Goal: Book appointment/travel/reservation

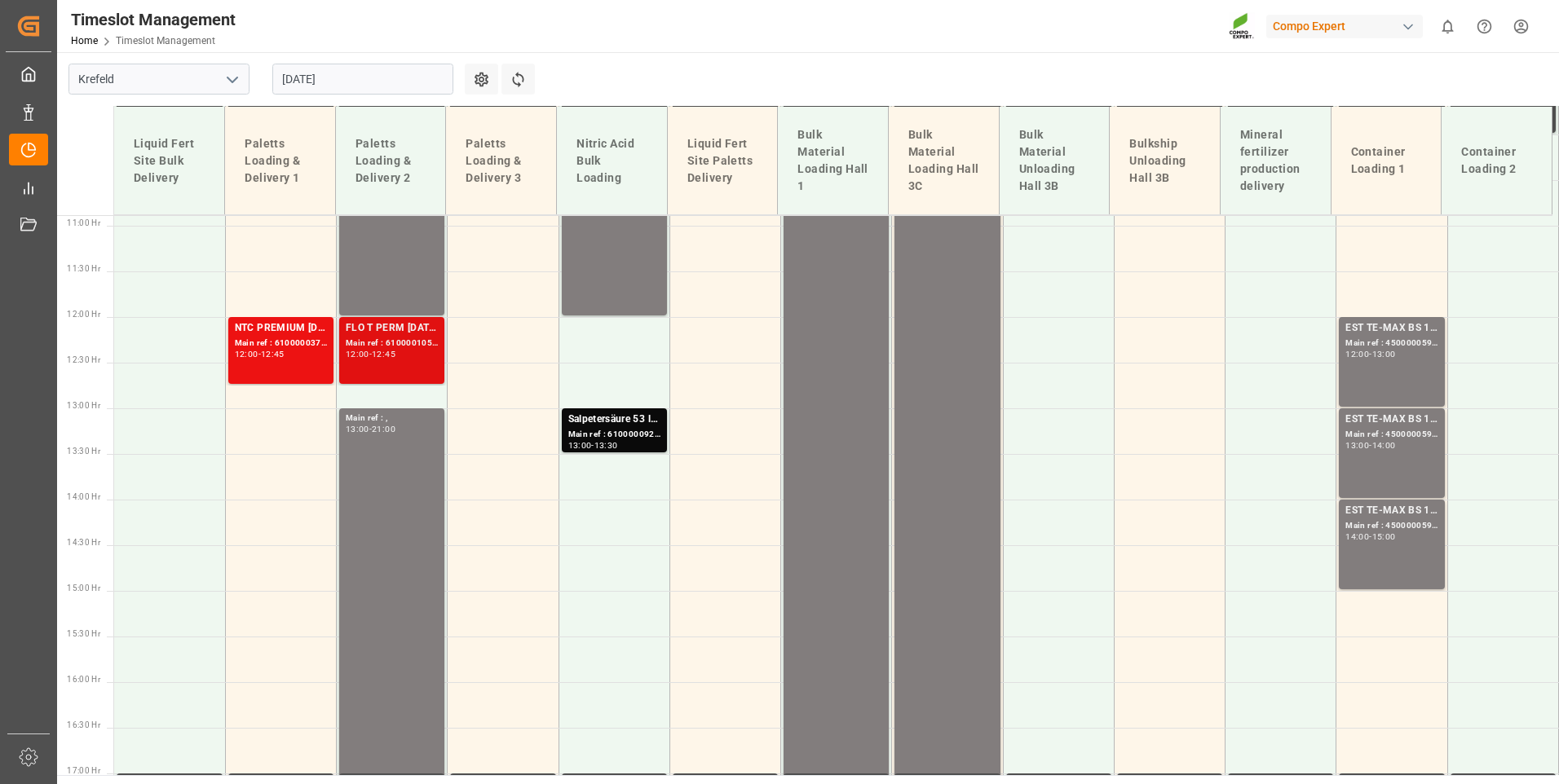
scroll to position [1006, 0]
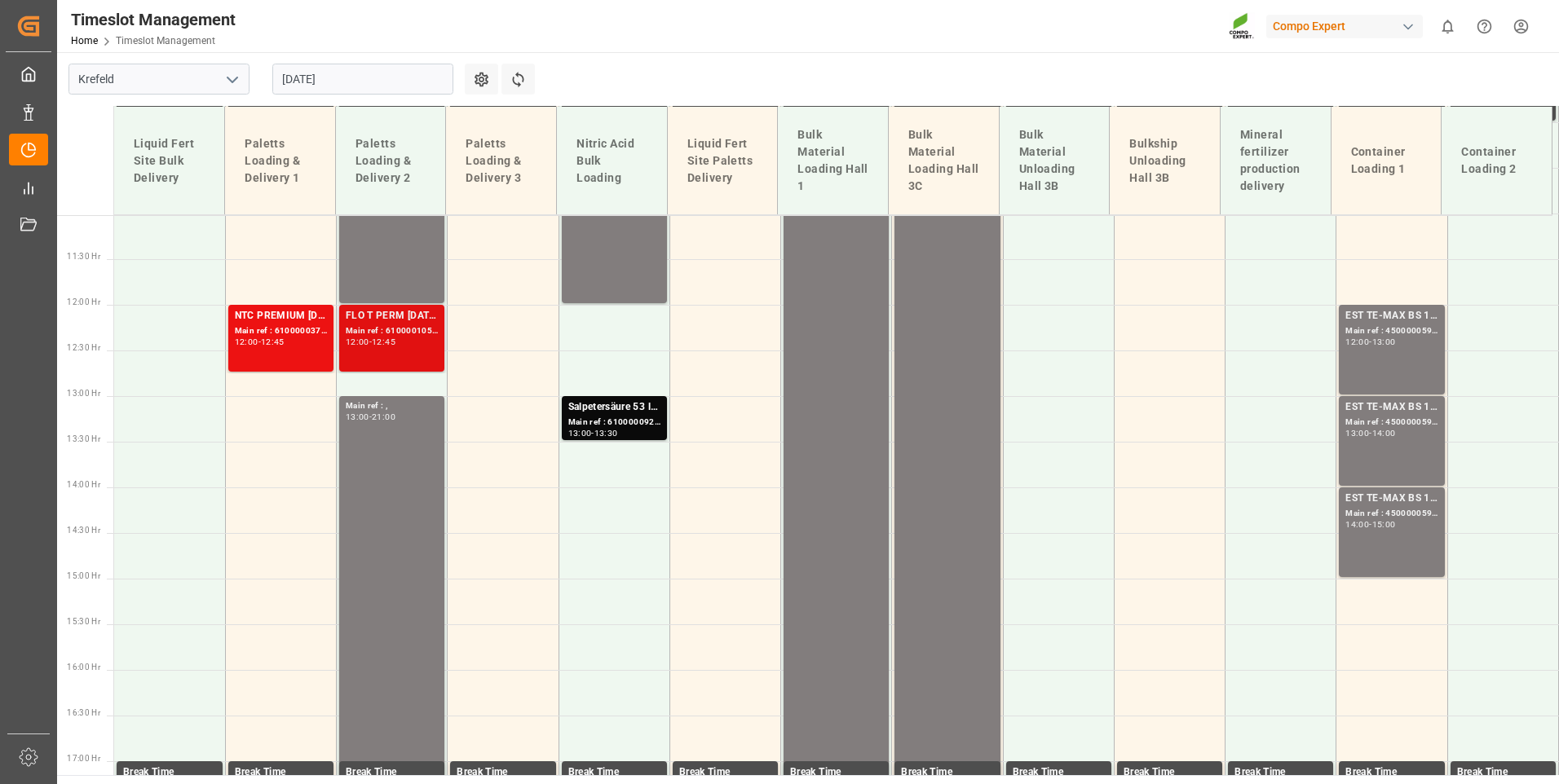
click at [350, 342] on div "12:00" at bounding box center [357, 342] width 24 height 8
click at [296, 341] on div "12:00 - 12:45" at bounding box center [280, 342] width 92 height 9
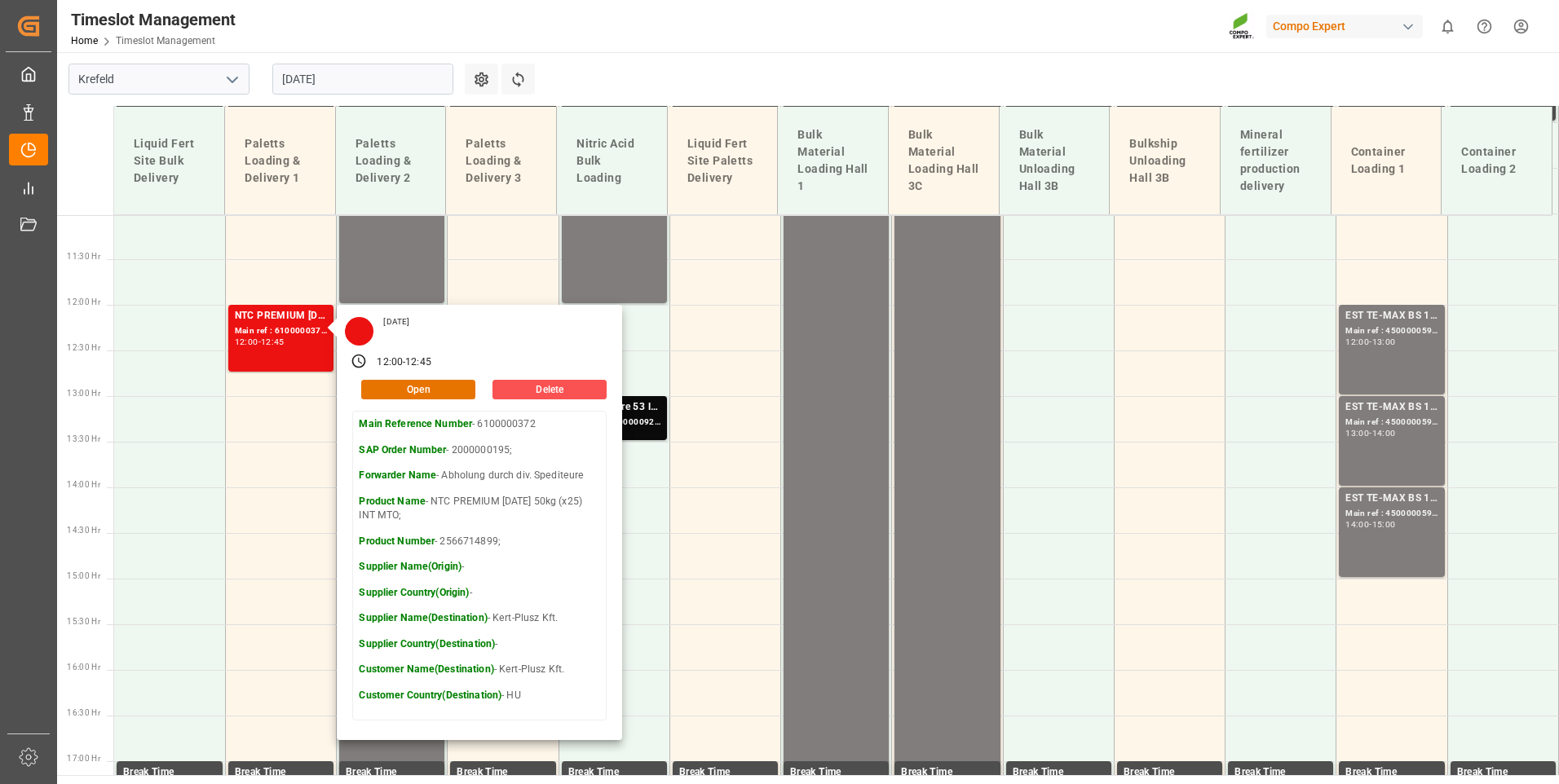
click at [393, 74] on input "[DATE]" at bounding box center [363, 79] width 181 height 31
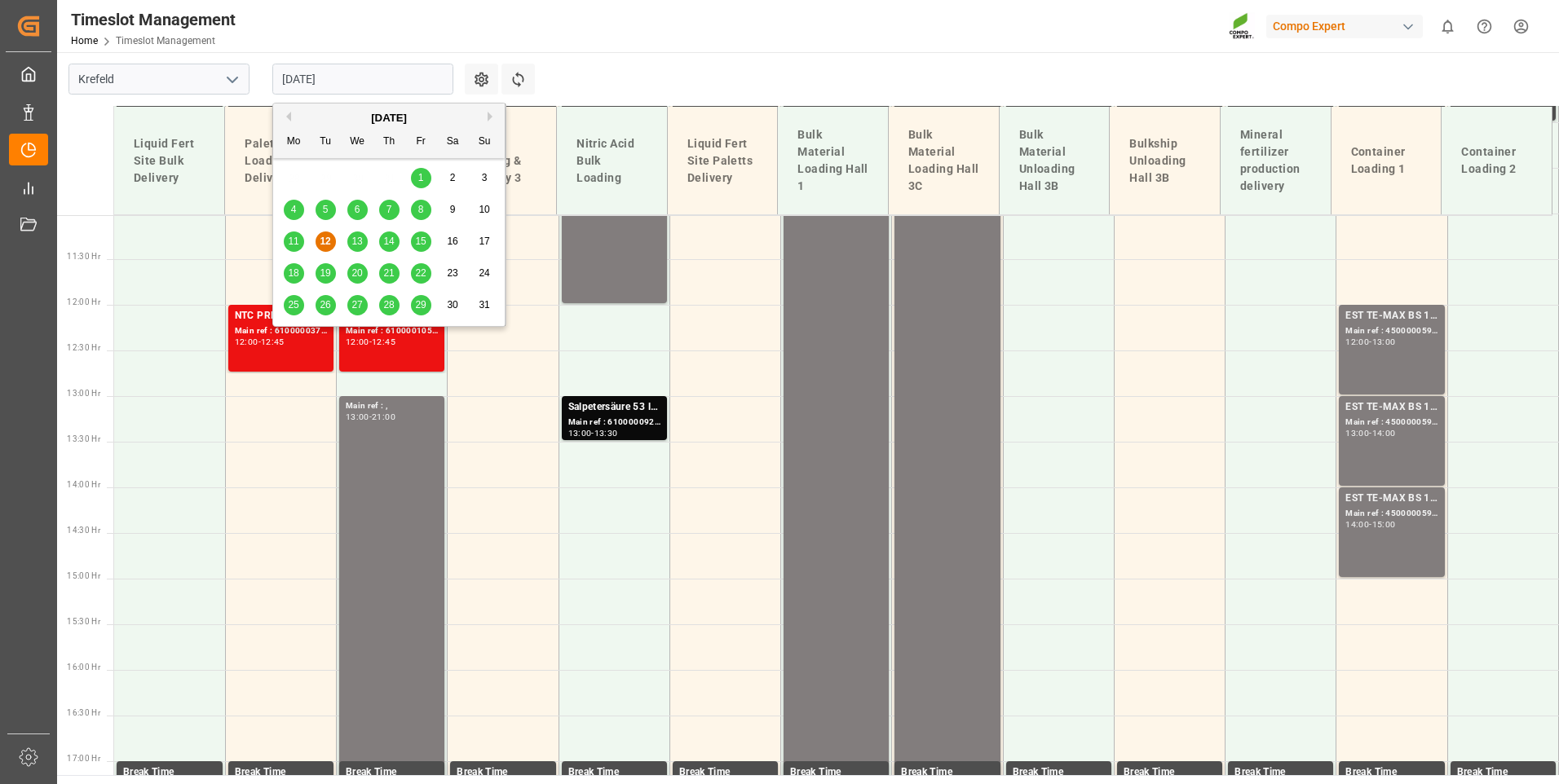
click at [354, 251] on div "13" at bounding box center [356, 242] width 20 height 20
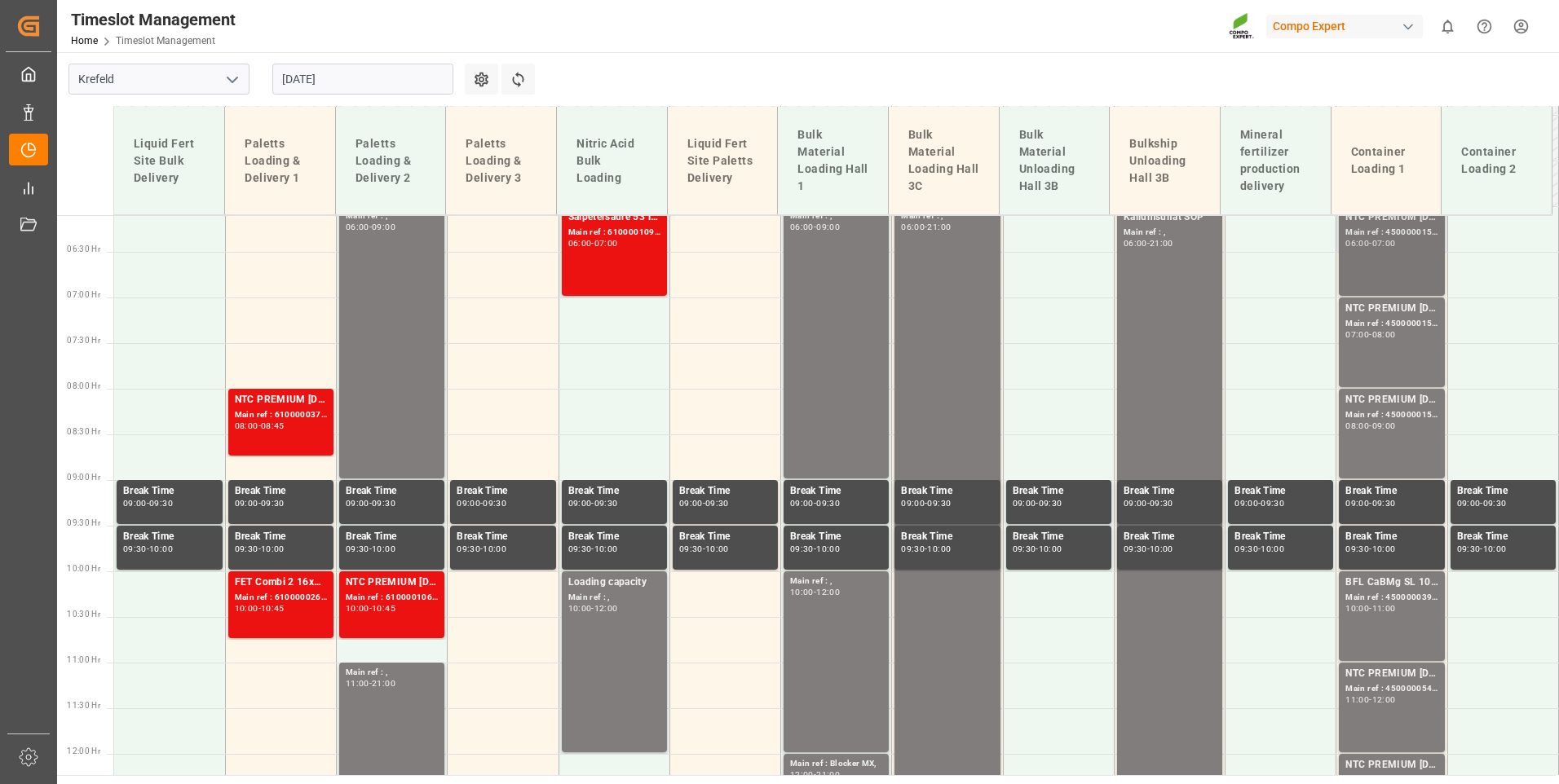
scroll to position [516, 0]
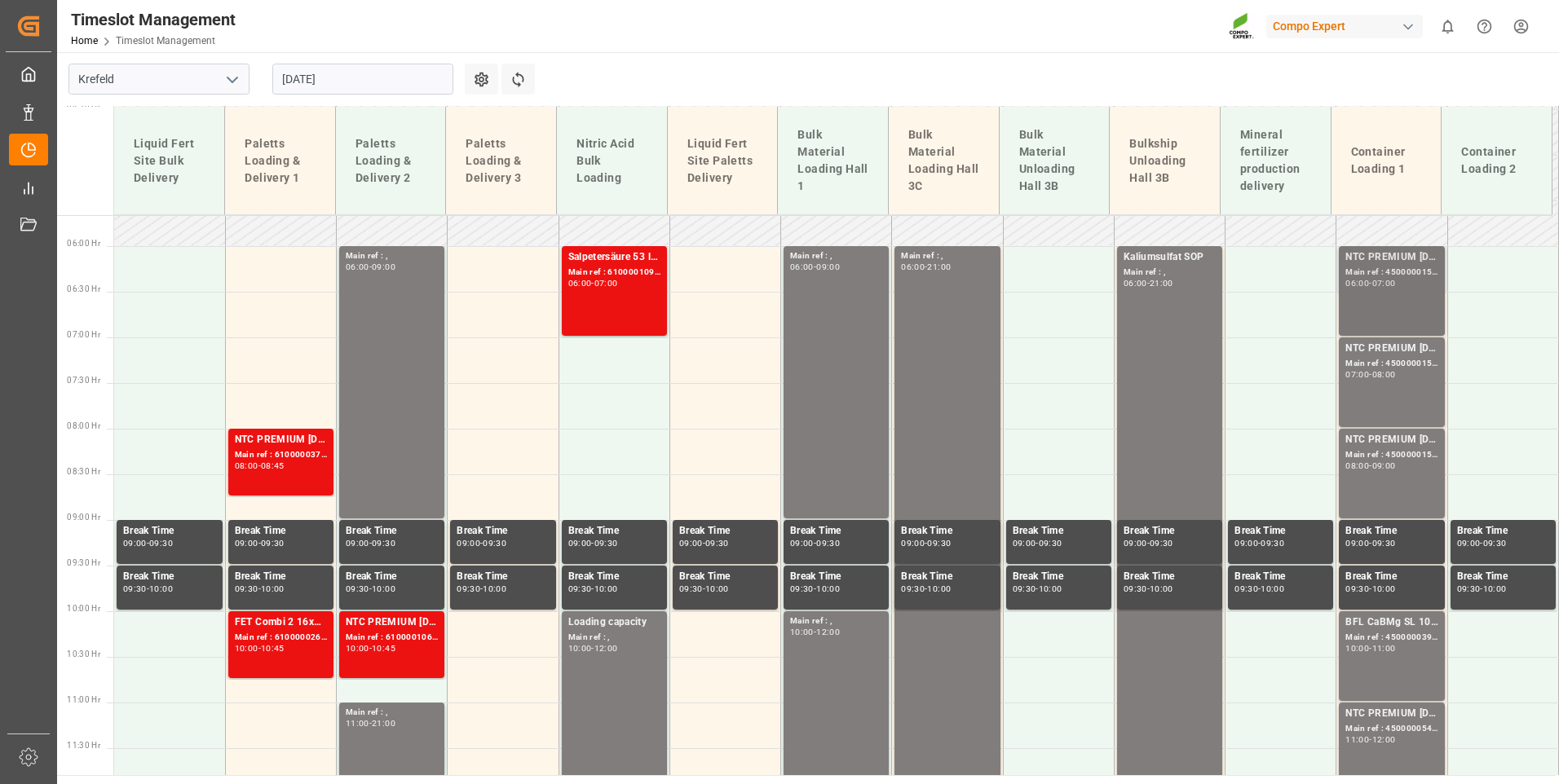
click at [1404, 276] on div "Main ref : 4500000156, 2000000004;" at bounding box center [1391, 272] width 92 height 14
click at [1402, 352] on div "NTC PREMIUM [DATE] 25kg (x42) INT;" at bounding box center [1391, 349] width 92 height 16
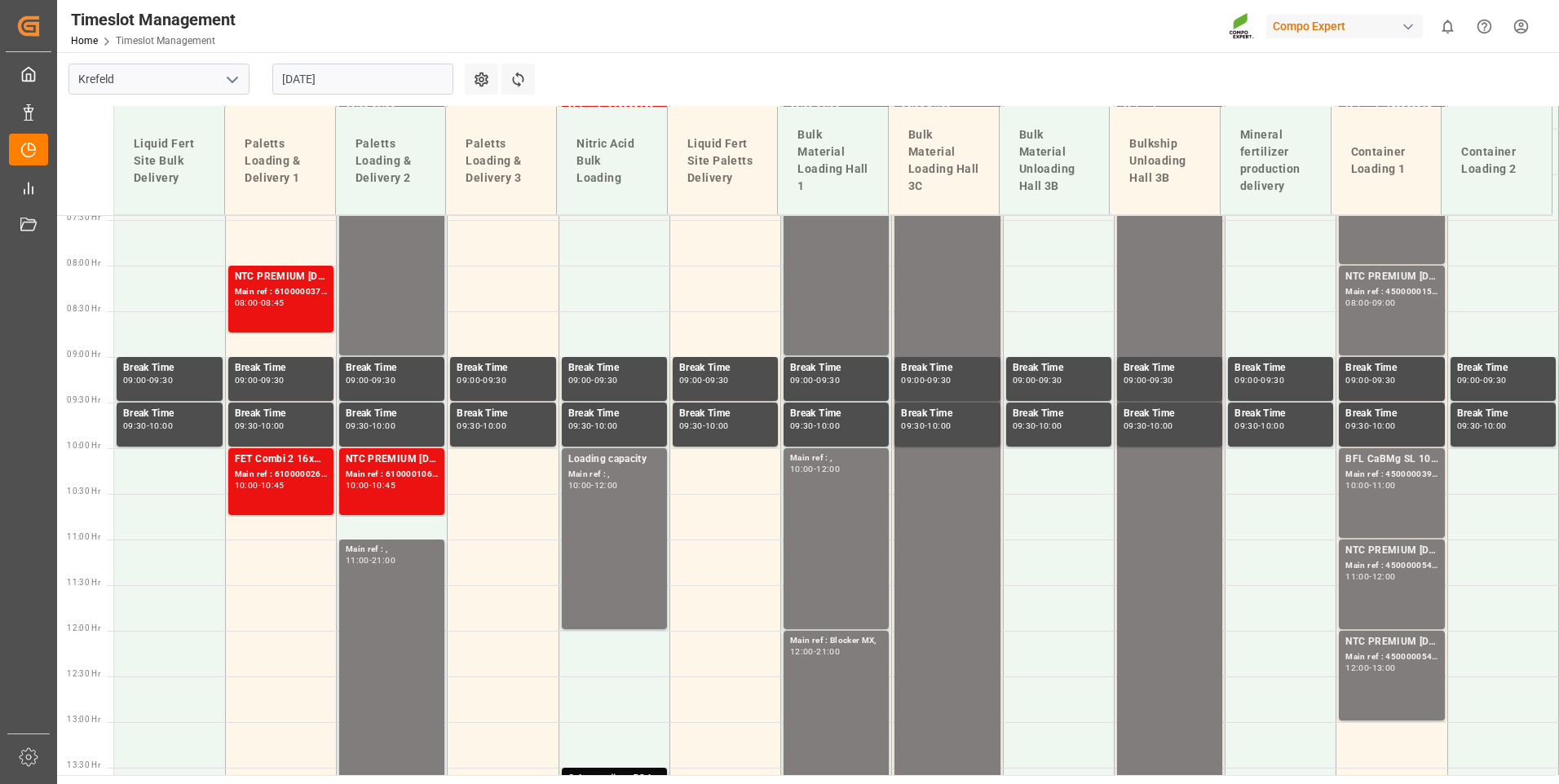
click at [1397, 313] on div "NTC PREMIUM [DATE] 25kg (x42) INT; Main ref : 4500000157, 2000000004; 08:00 - 0…" at bounding box center [1391, 310] width 92 height 83
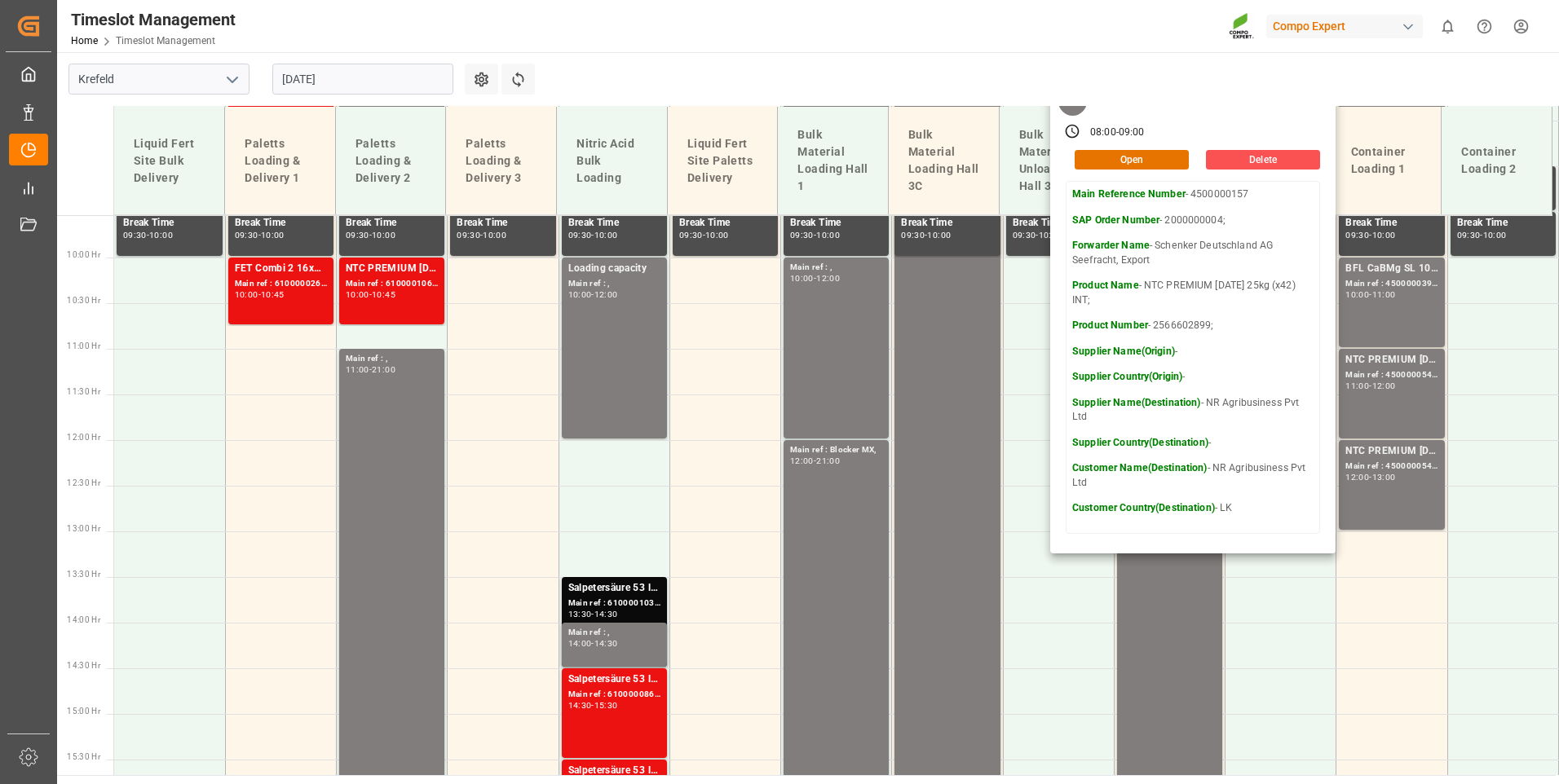
scroll to position [843, 0]
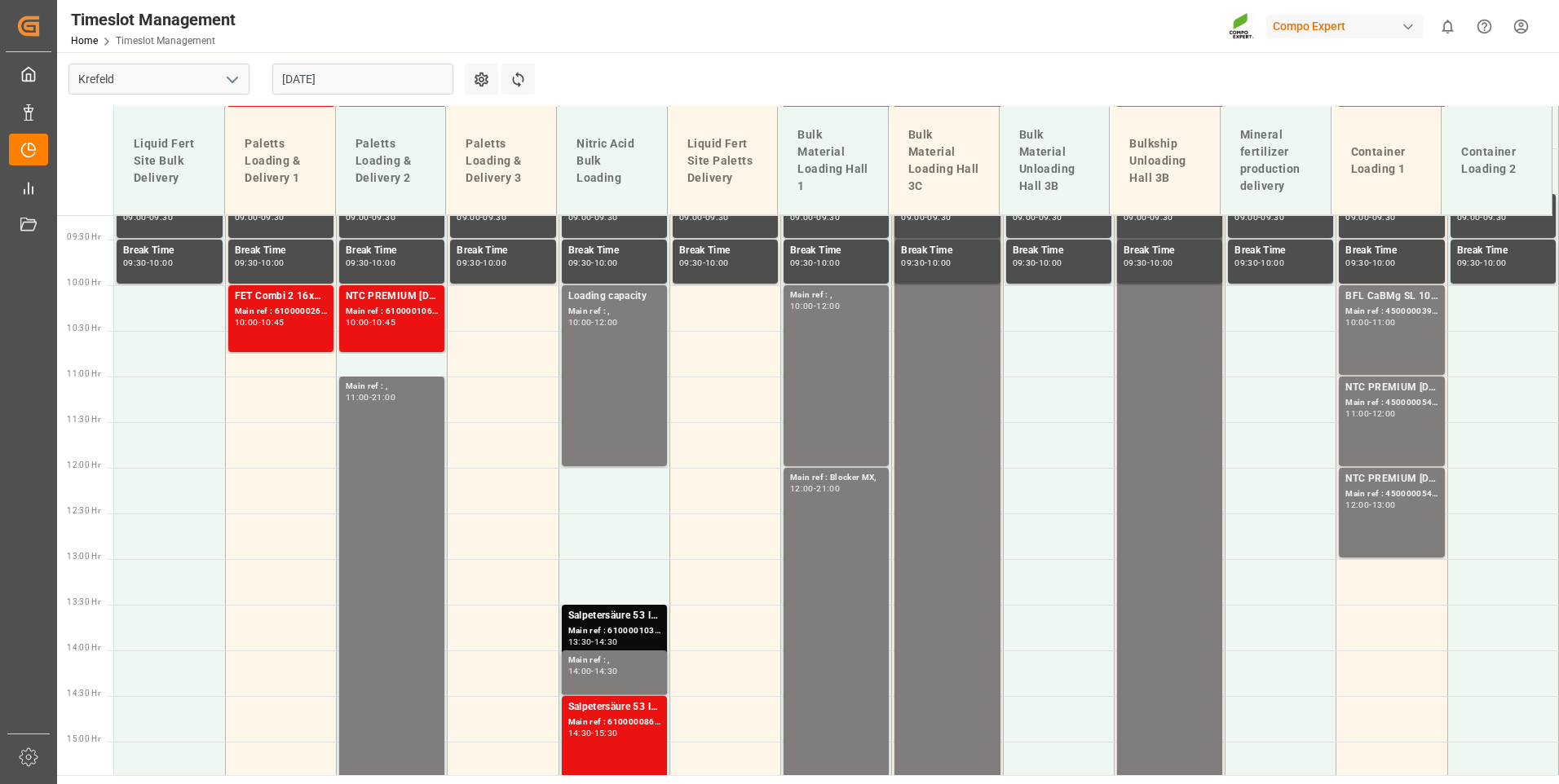
click at [1396, 319] on div "11:00" at bounding box center [1384, 323] width 24 height 8
click at [1363, 404] on div "Main ref : 4500000544, 2000000354;" at bounding box center [1391, 403] width 92 height 14
click at [1426, 518] on div "NTC PREMIUM [DATE] 25kg (x42) INT; Main ref : 4500000545, 2000000354; 12:00 - 1…" at bounding box center [1391, 513] width 92 height 83
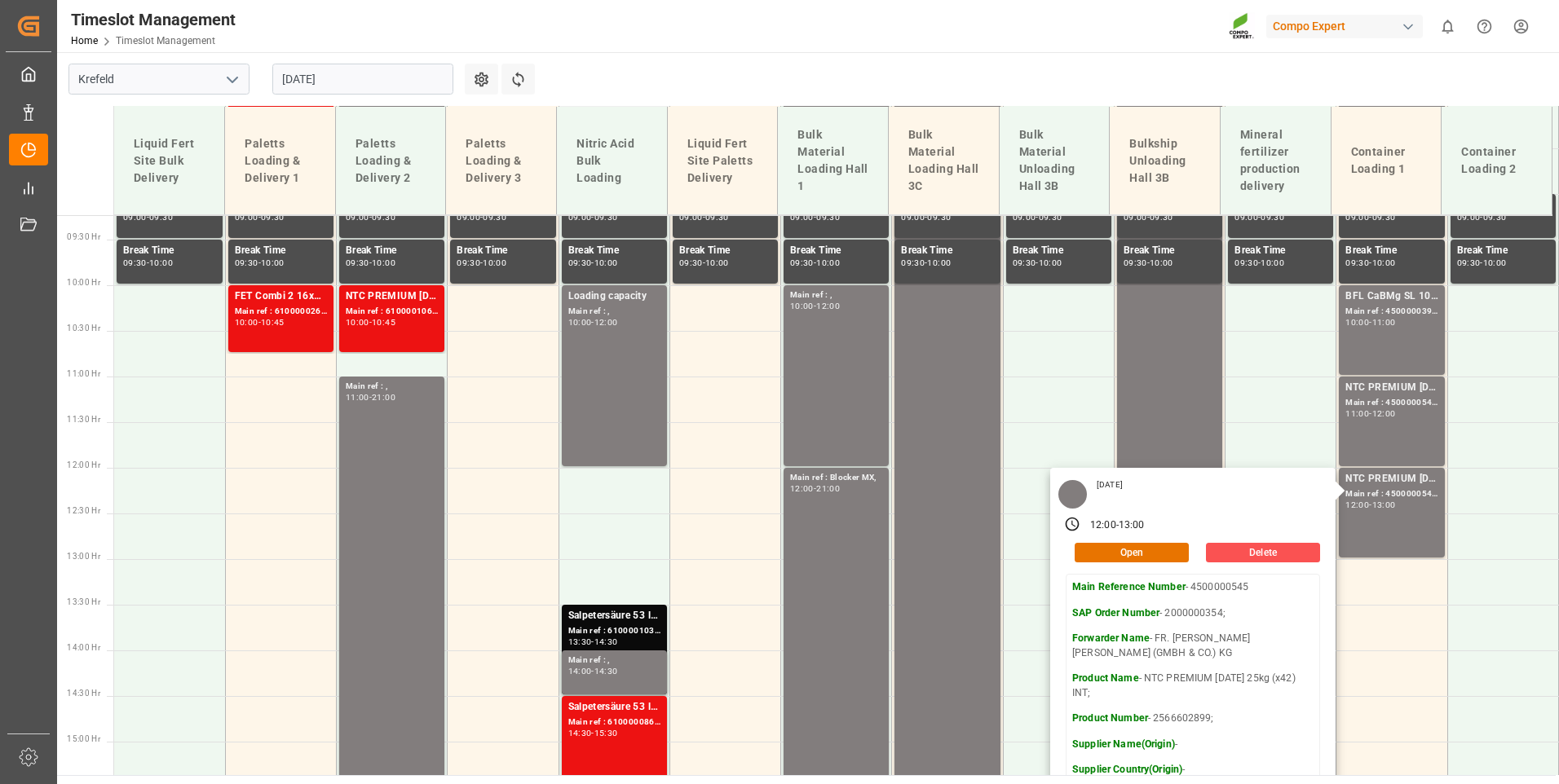
scroll to position [924, 0]
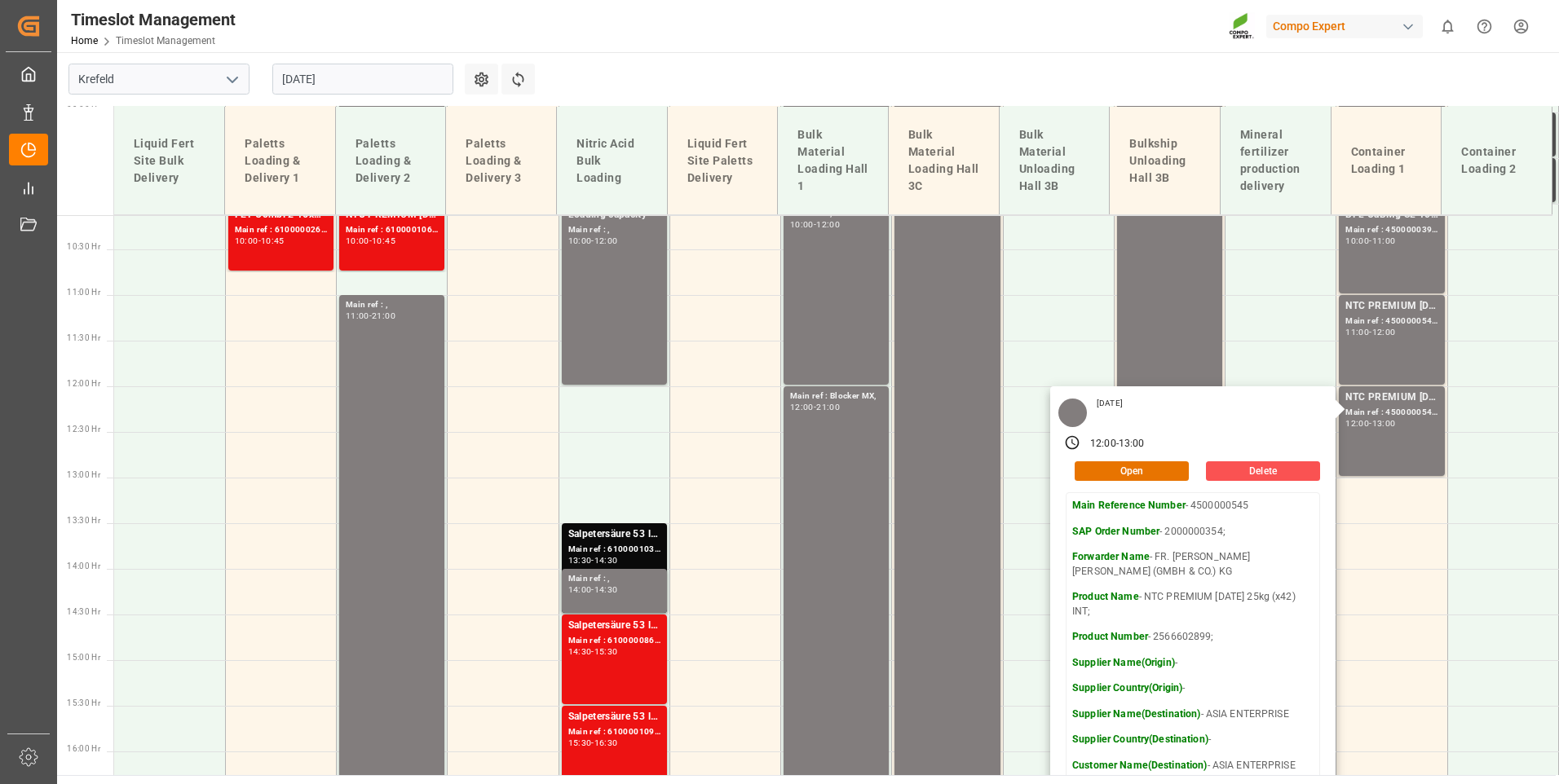
click at [1047, 100] on main "Krefeld [DATE] Settings Refresh Time Slots Liquid Fert Site Bulk Delivery Palet…" at bounding box center [806, 413] width 1499 height 723
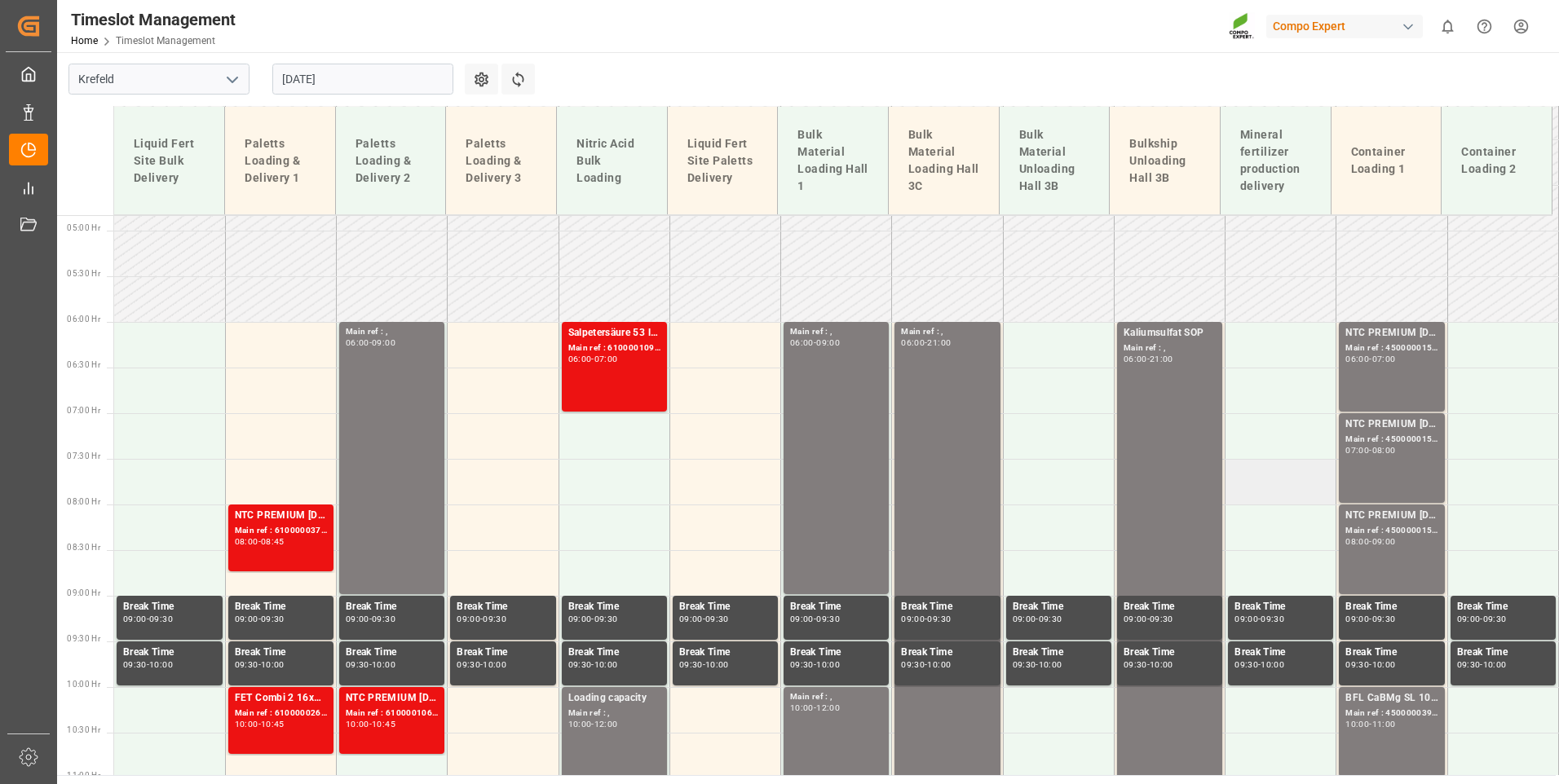
scroll to position [435, 0]
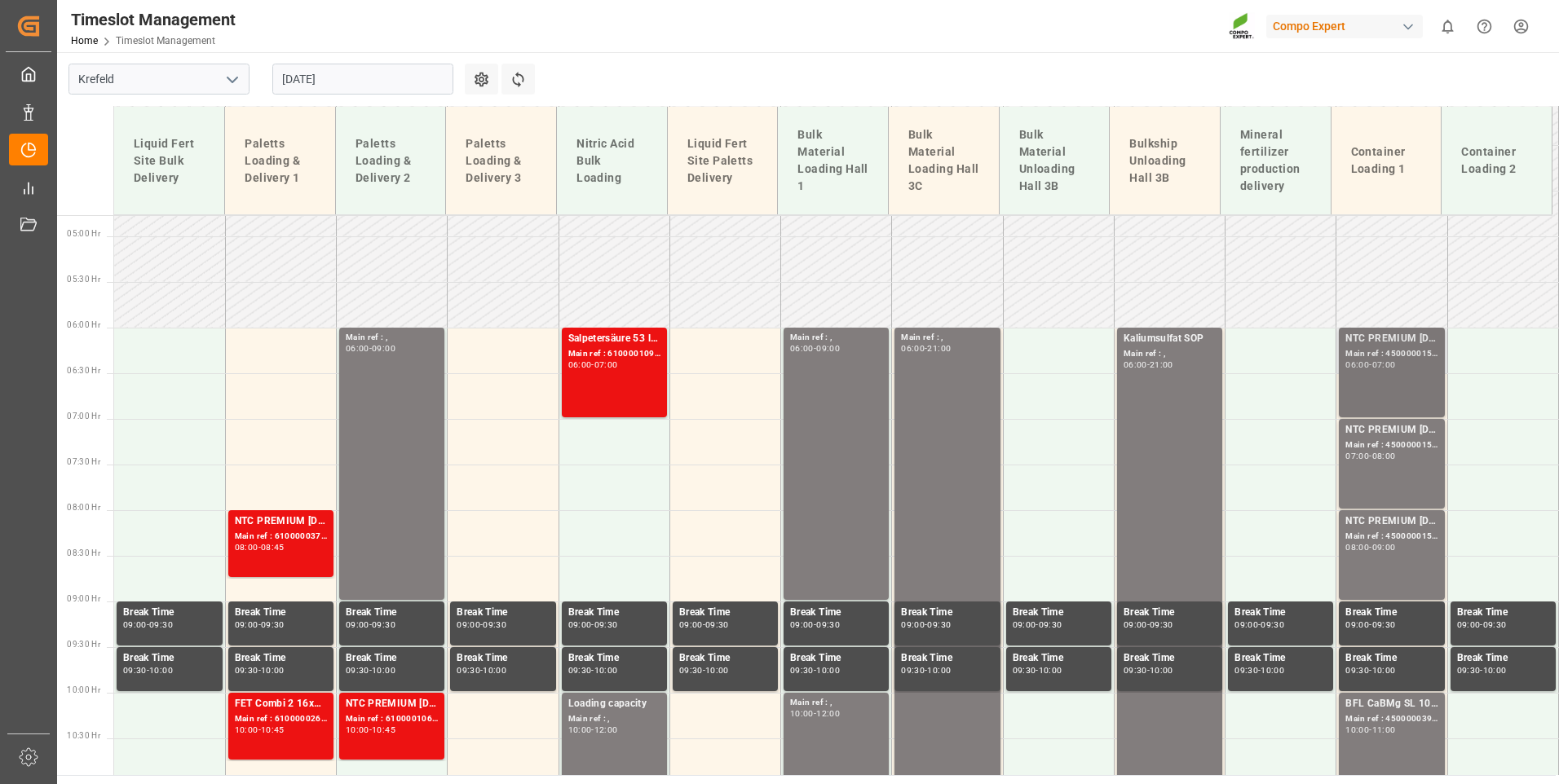
click at [1400, 392] on div "NTC PREMIUM [DATE] 25kg (x42) INT; Main ref : 4500000156, 2000000004; 06:00 - 0…" at bounding box center [1391, 372] width 92 height 83
click at [1404, 447] on div "Main ref : 4500000155, 2000000004;" at bounding box center [1391, 445] width 92 height 14
click at [1395, 528] on div "NTC PREMIUM [DATE] 25kg (x42) INT;" at bounding box center [1391, 521] width 92 height 16
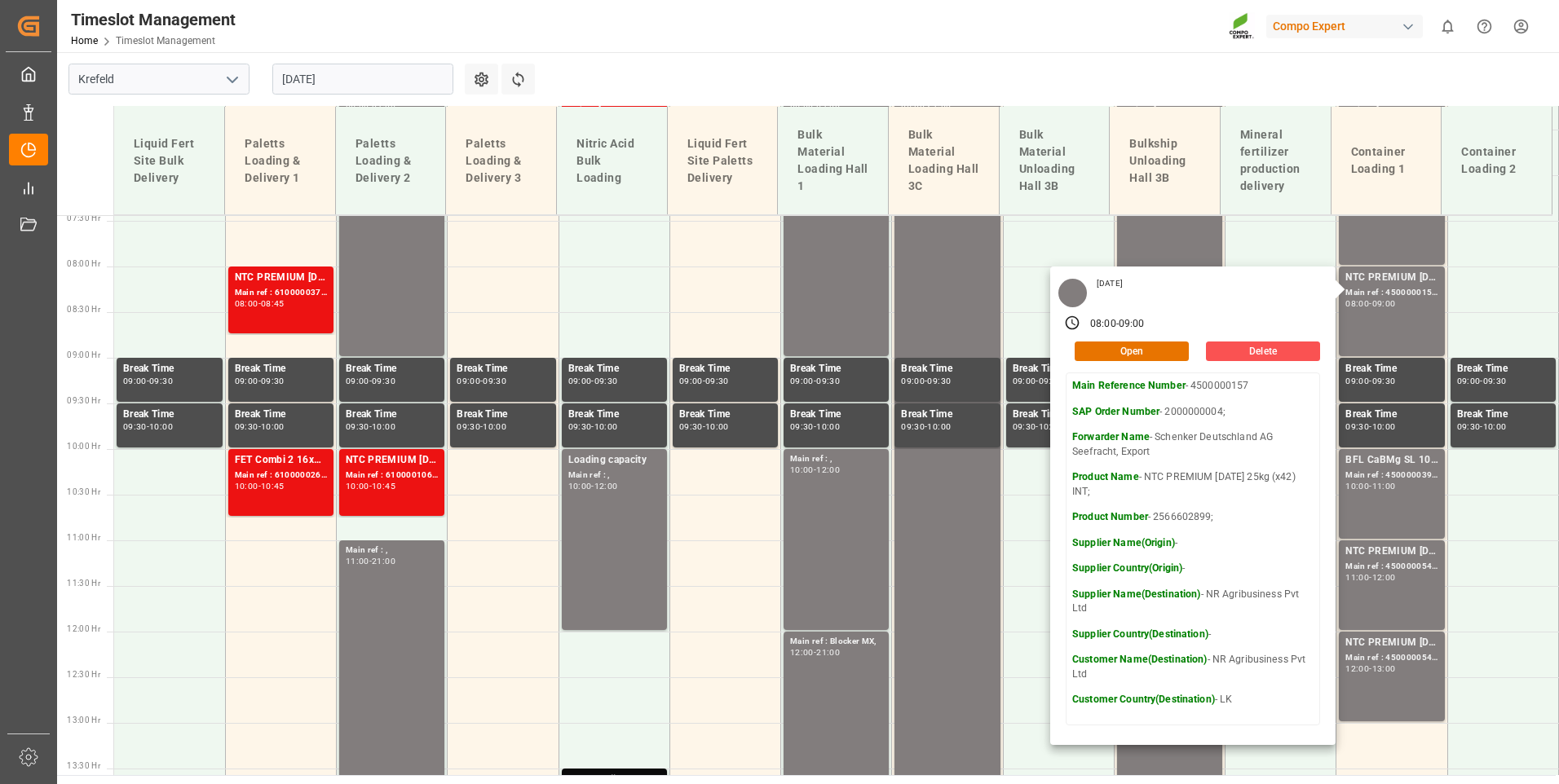
scroll to position [516, 0]
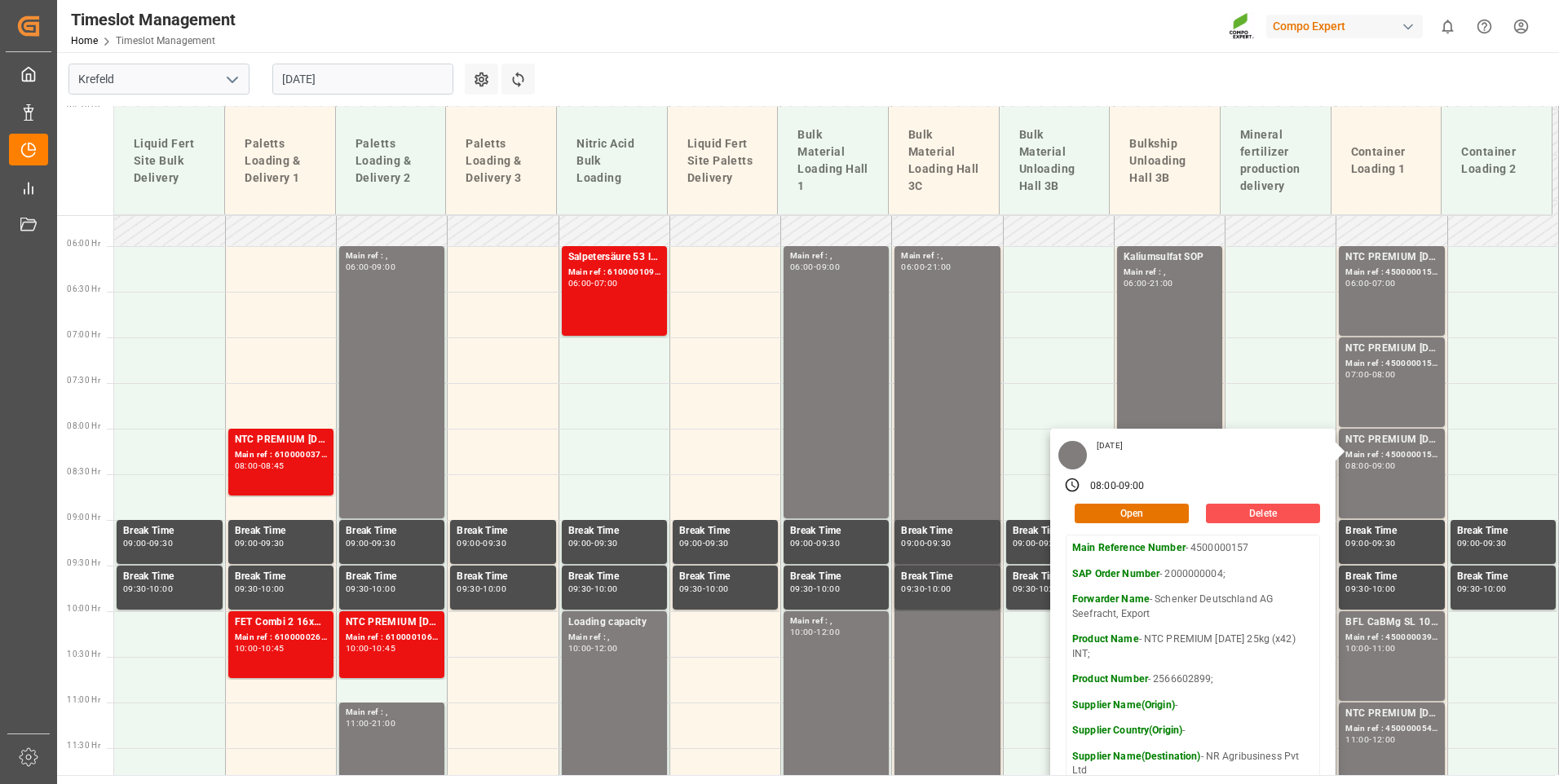
click at [750, 118] on td "Liquid Fert Site Paletts Delivery" at bounding box center [722, 161] width 111 height 109
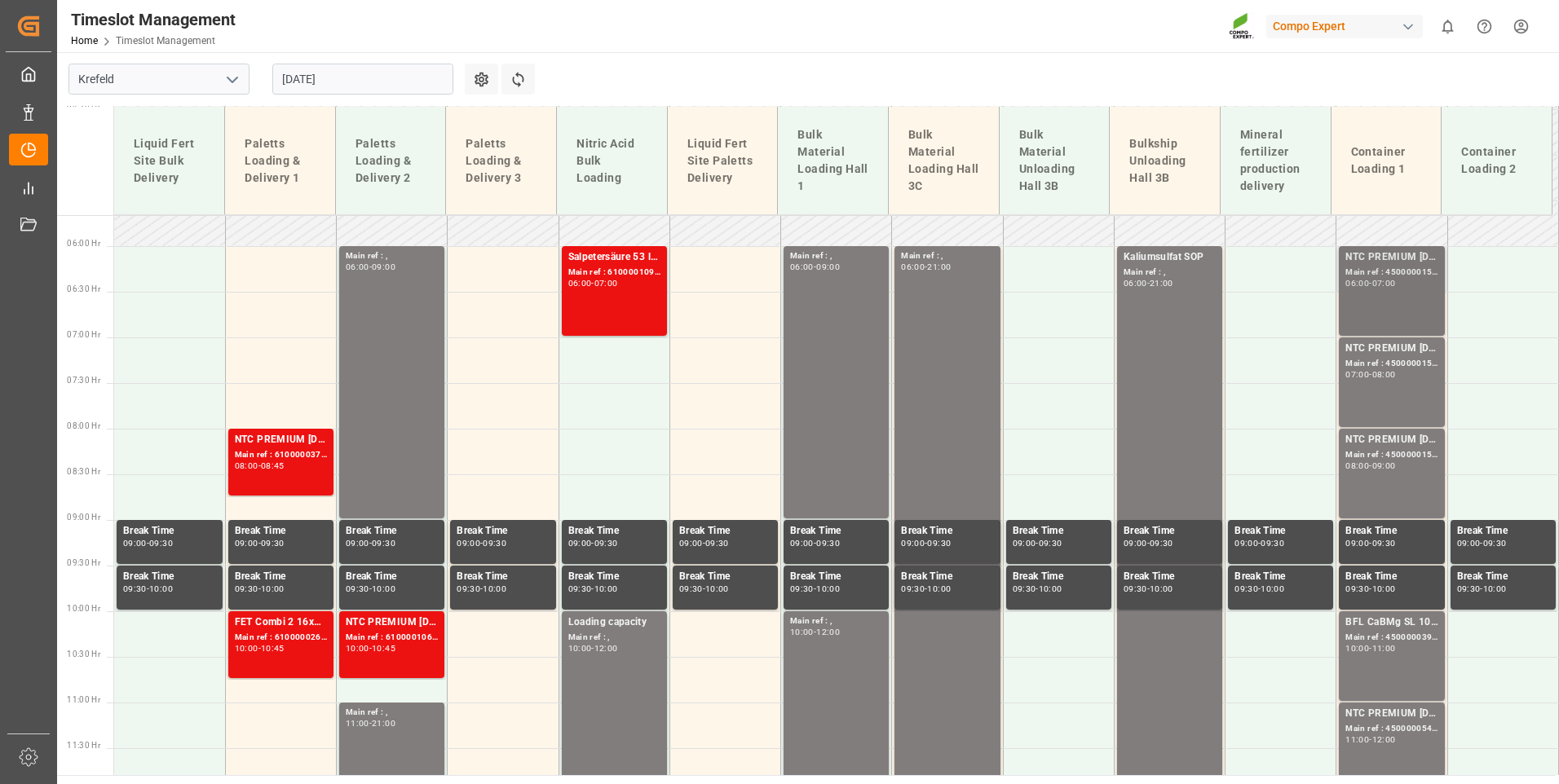
click at [1395, 283] on div "07:00" at bounding box center [1384, 283] width 24 height 8
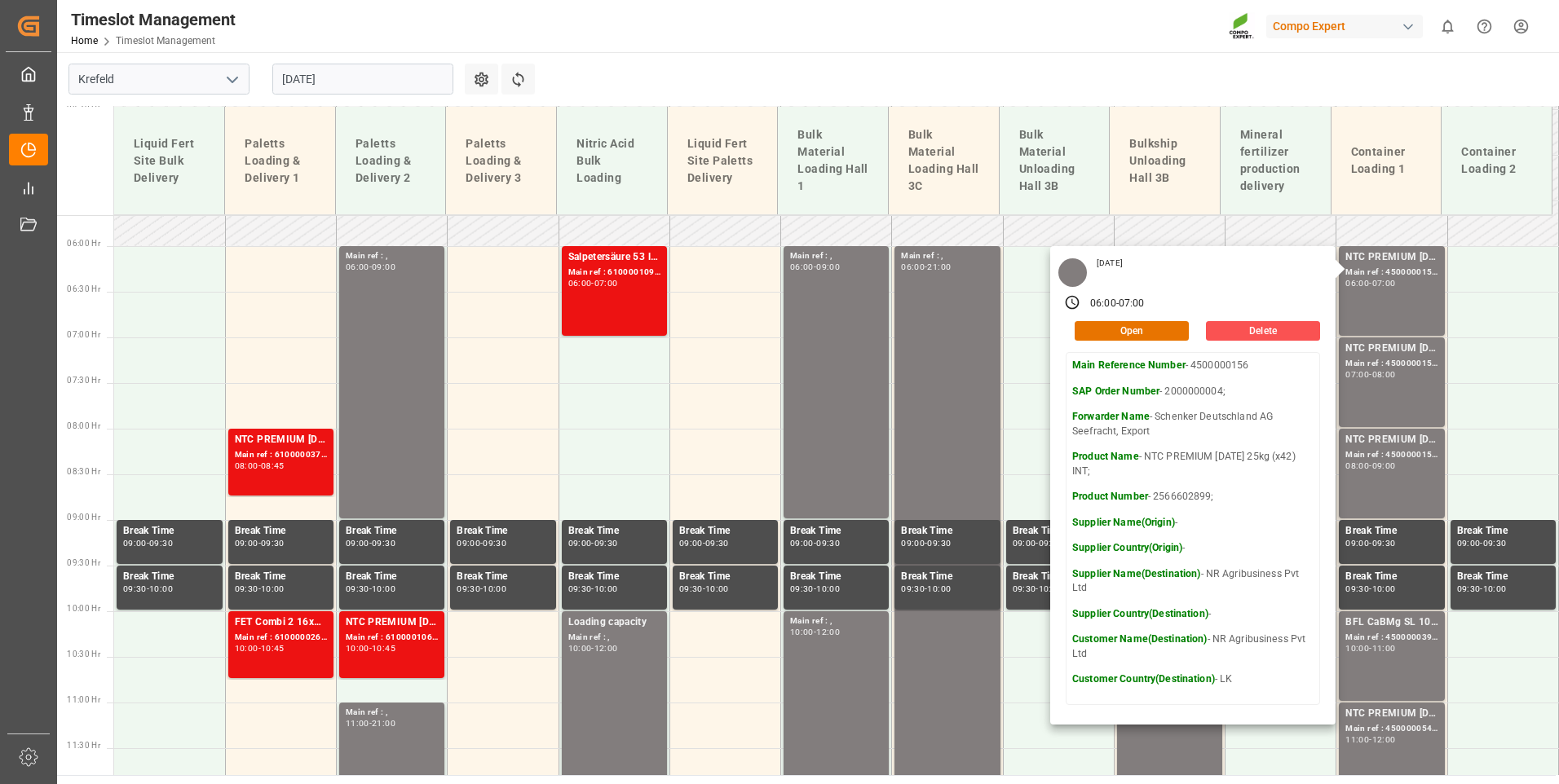
click at [385, 76] on input "[DATE]" at bounding box center [363, 79] width 181 height 31
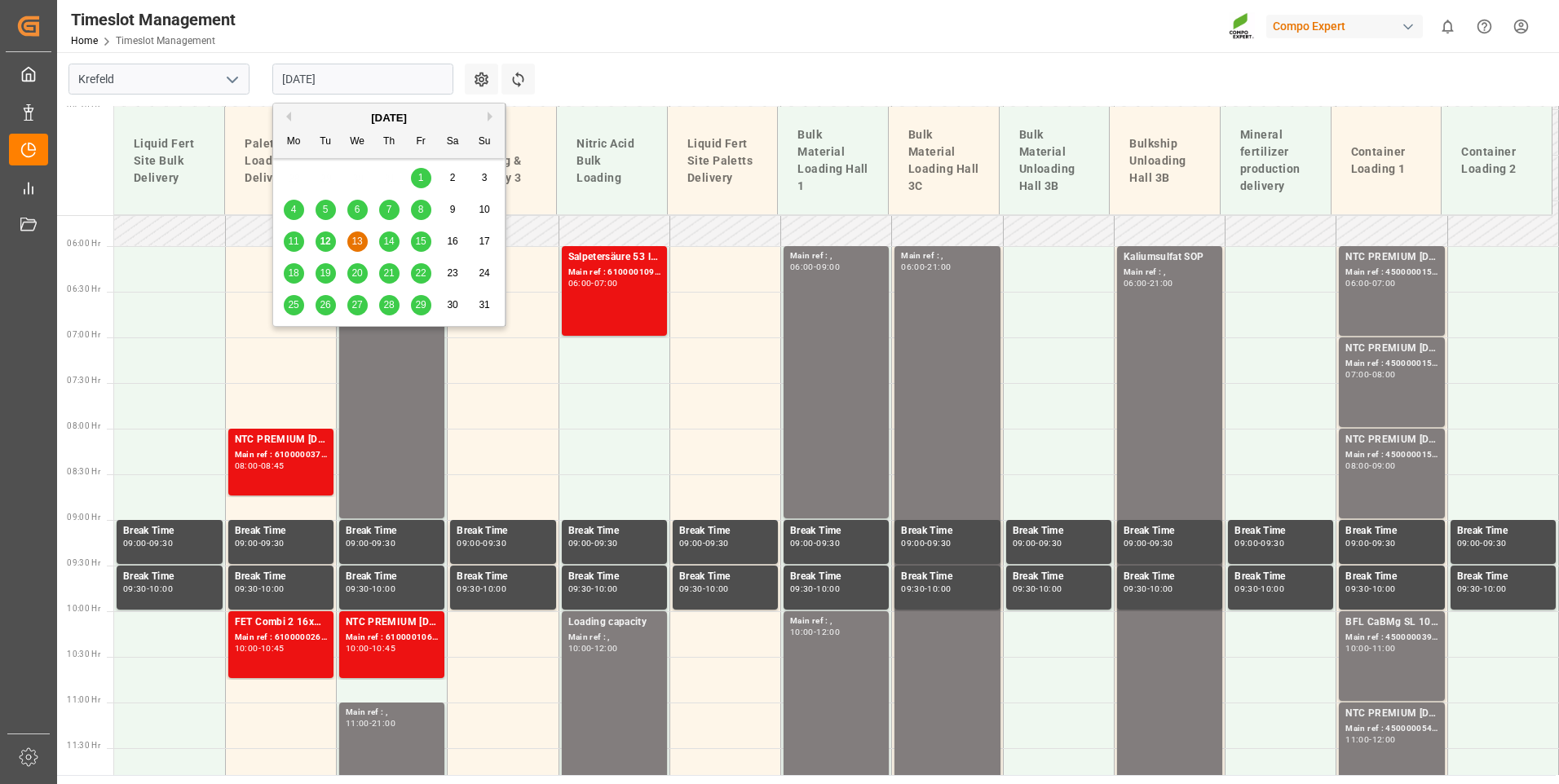
click at [385, 243] on span "14" at bounding box center [388, 241] width 10 height 11
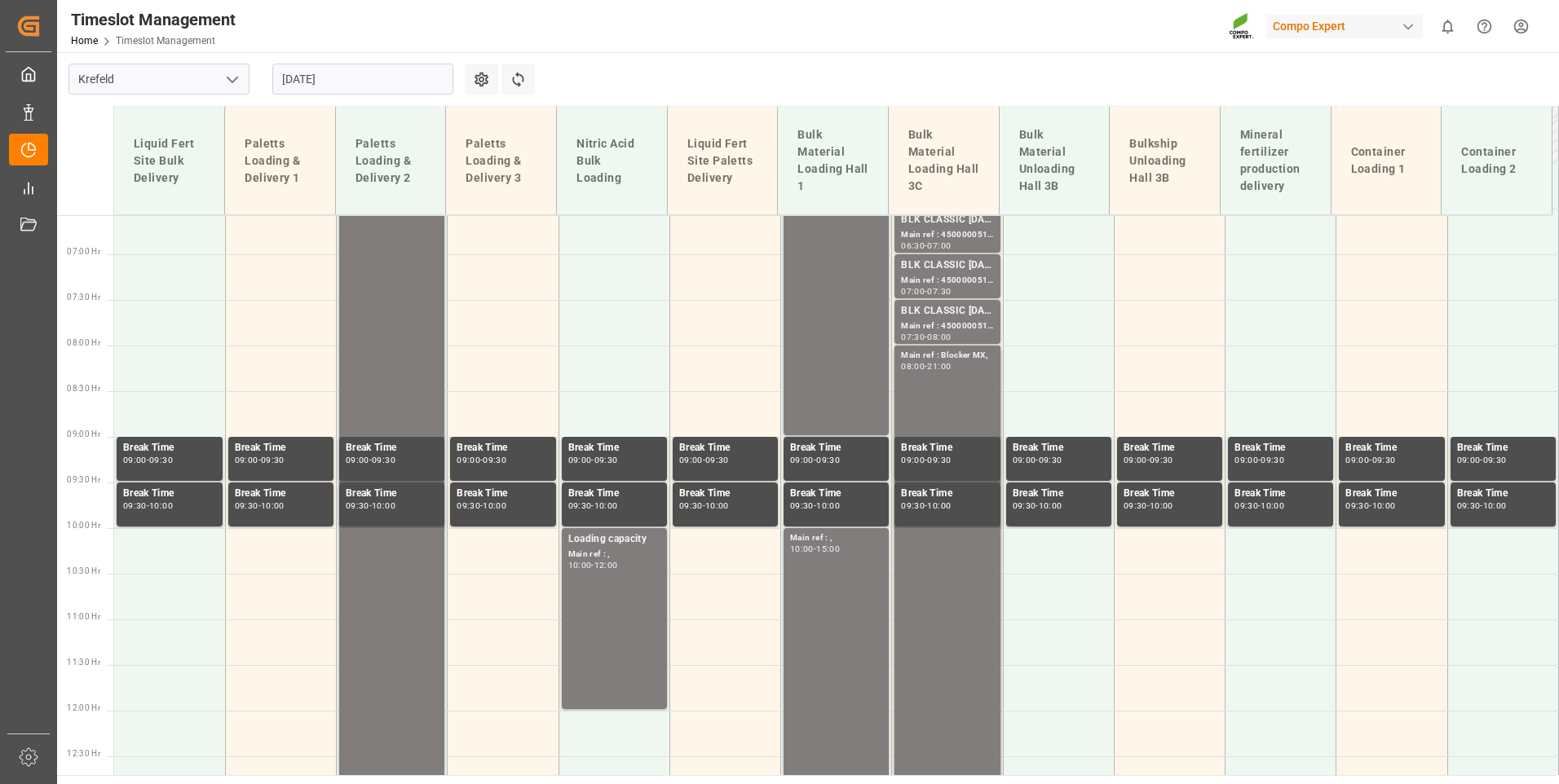
scroll to position [598, 0]
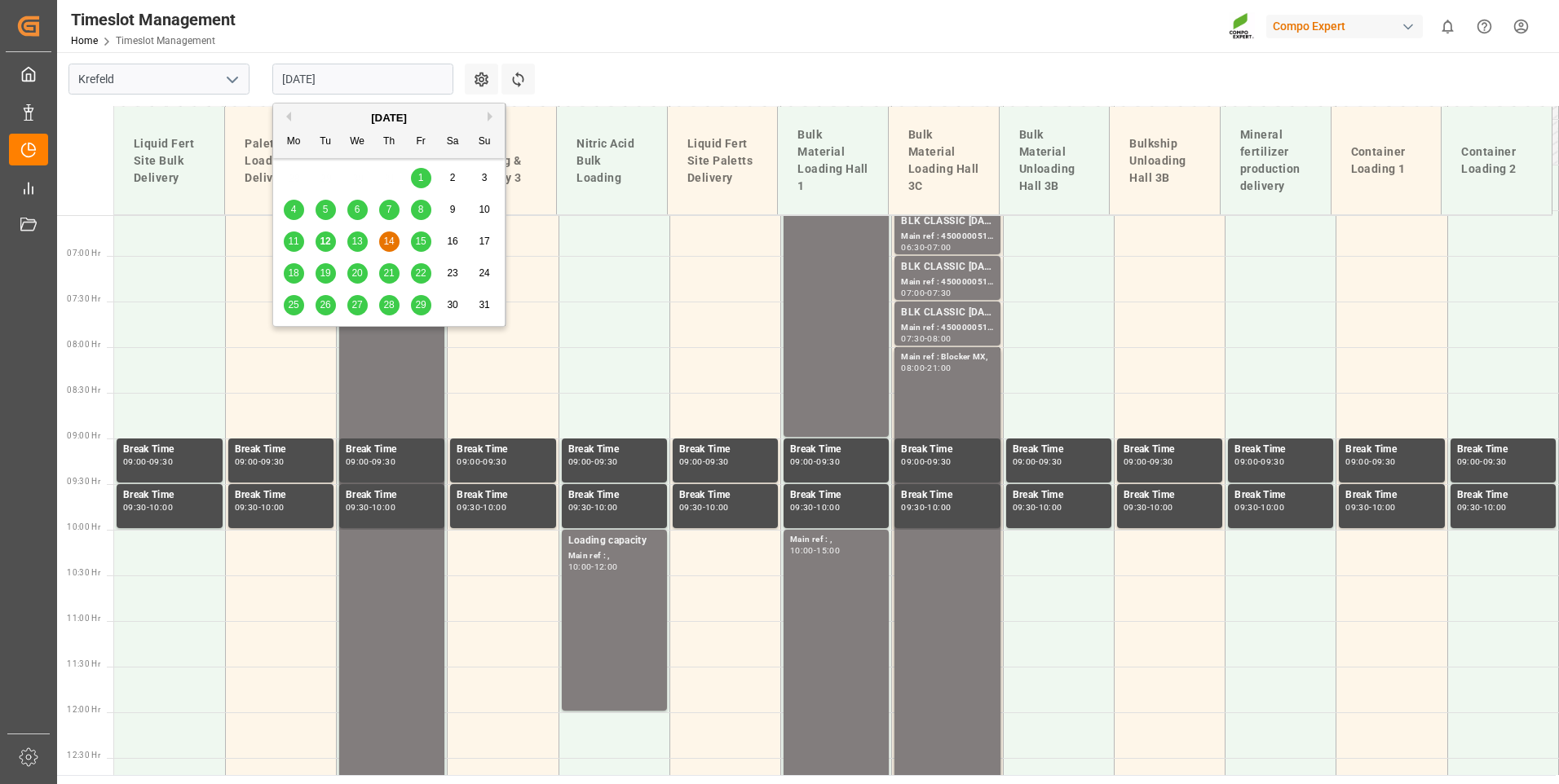
click at [357, 88] on input "[DATE]" at bounding box center [363, 79] width 181 height 31
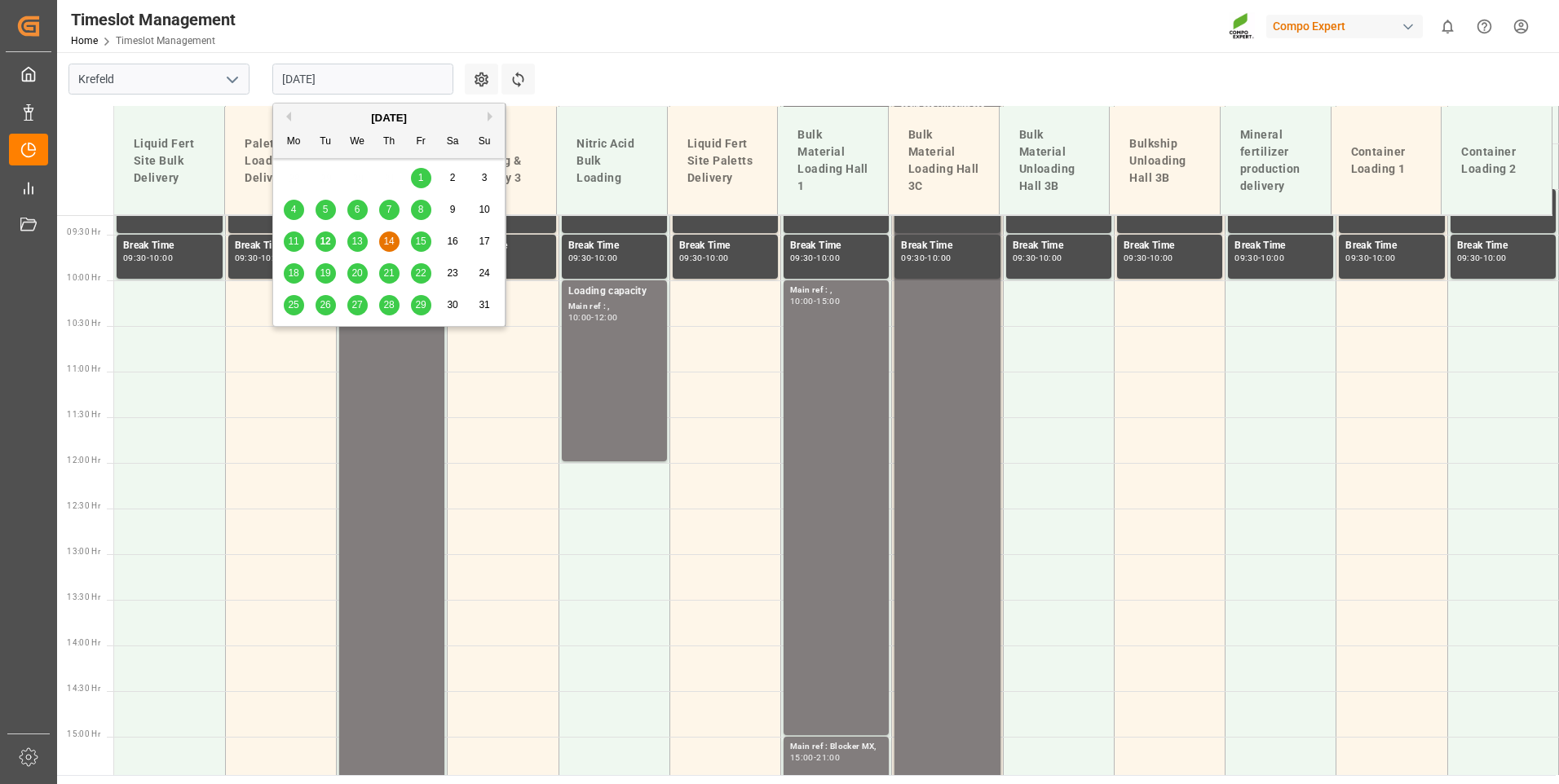
scroll to position [680, 0]
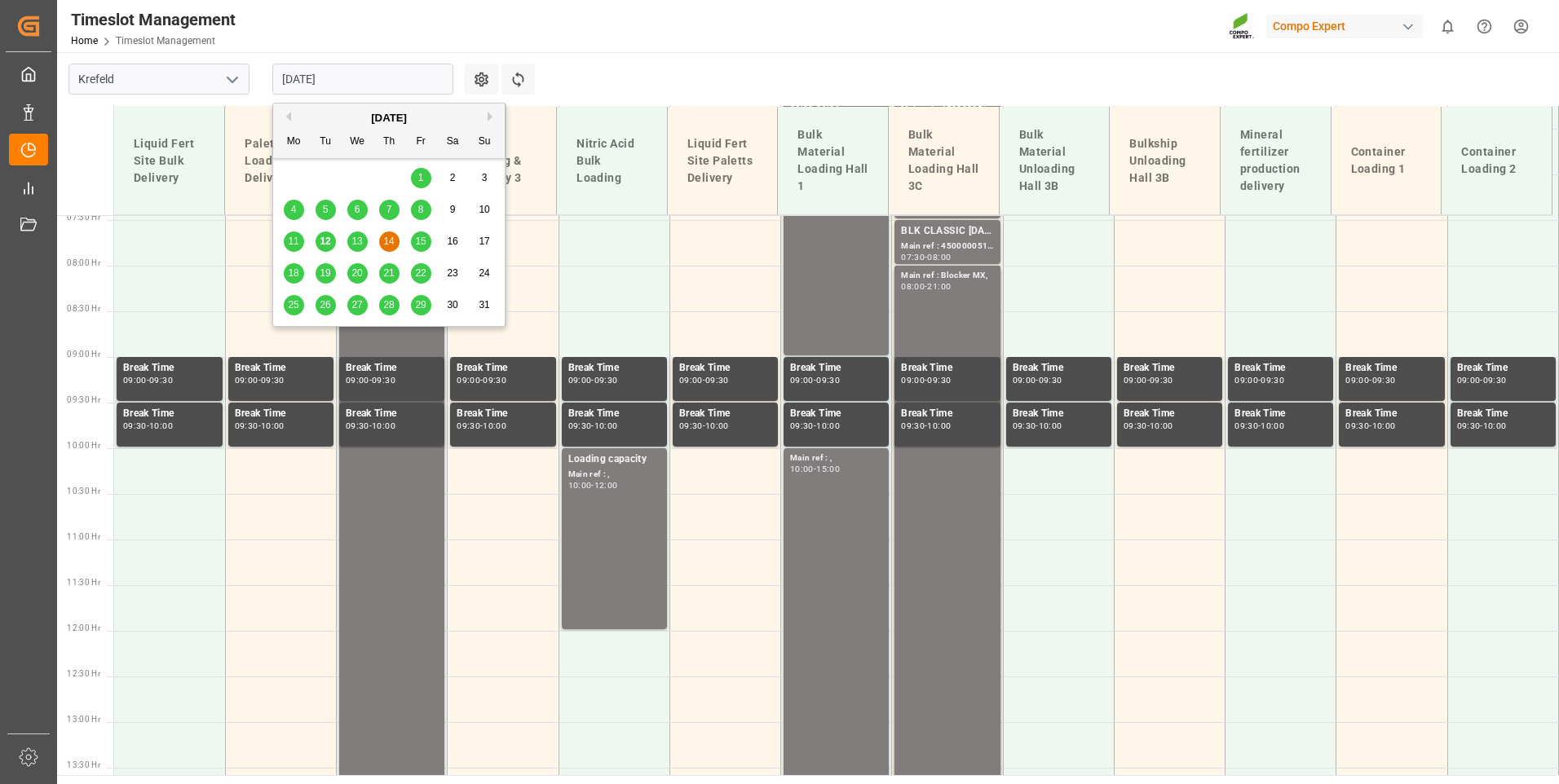
click at [423, 245] on span "15" at bounding box center [420, 241] width 10 height 11
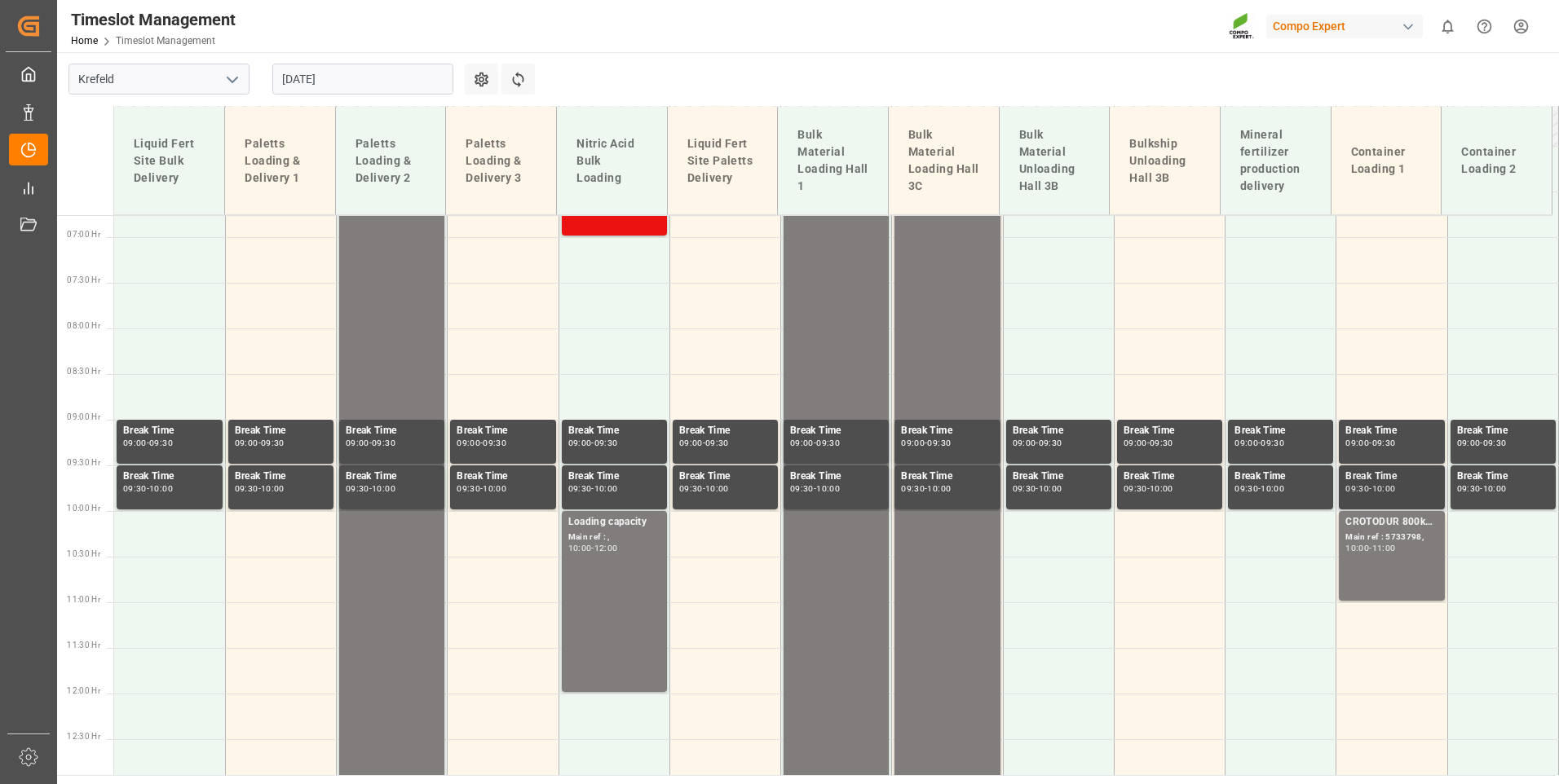
scroll to position [516, 0]
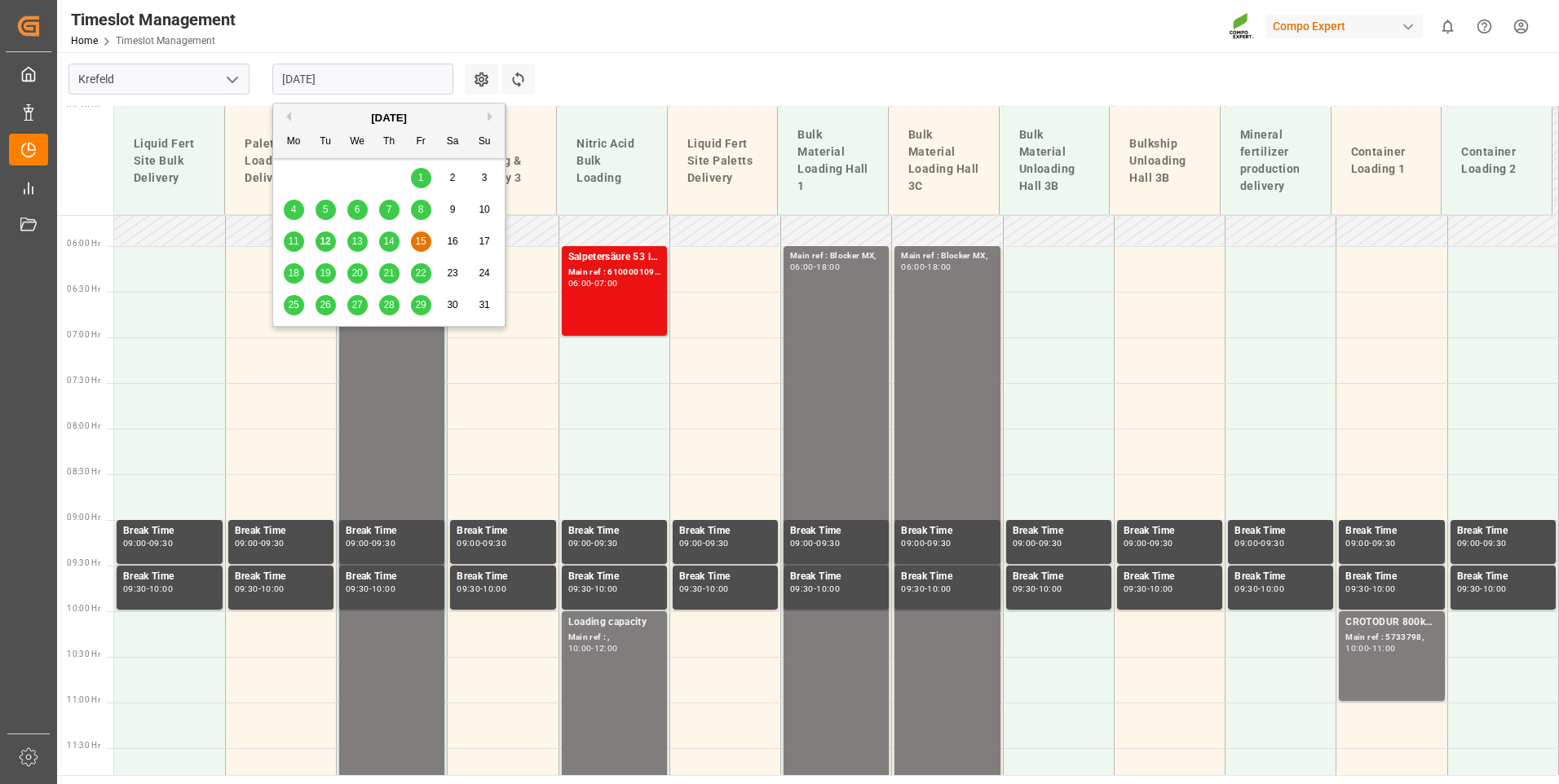
click at [427, 82] on input "[DATE]" at bounding box center [363, 79] width 181 height 31
click at [365, 239] on div "13" at bounding box center [356, 242] width 20 height 20
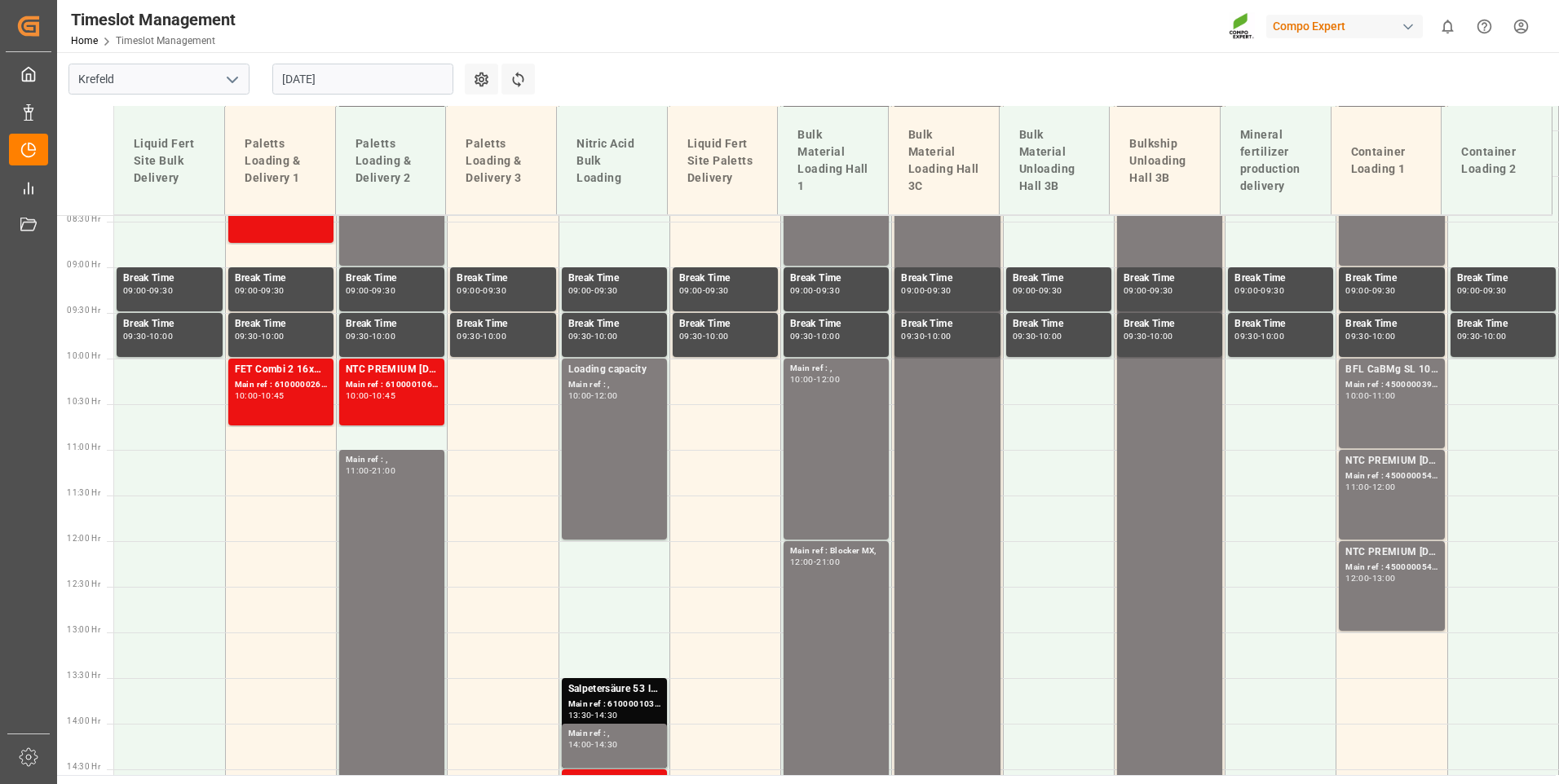
scroll to position [1006, 0]
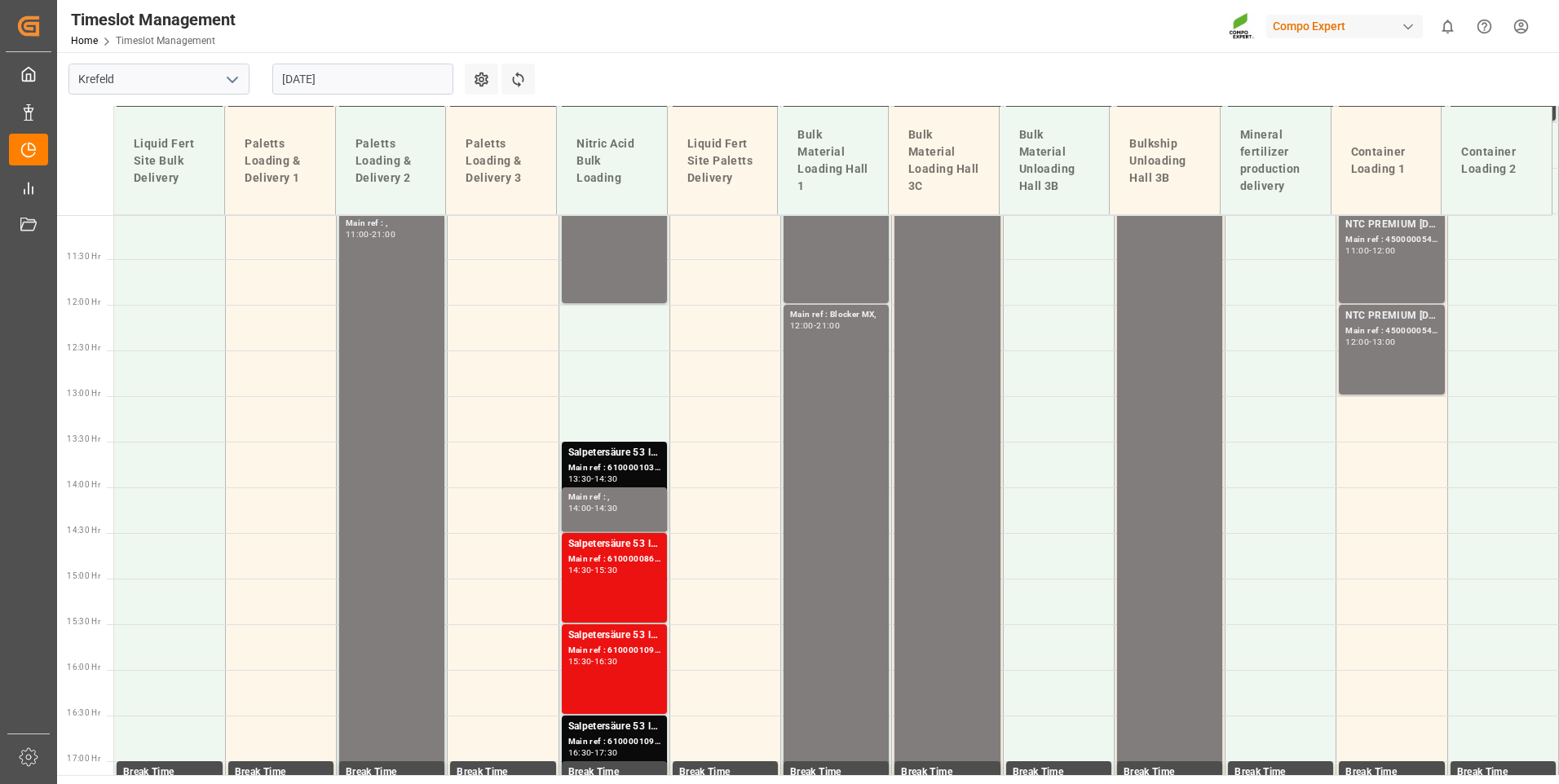
click at [388, 73] on input "[DATE]" at bounding box center [363, 79] width 181 height 31
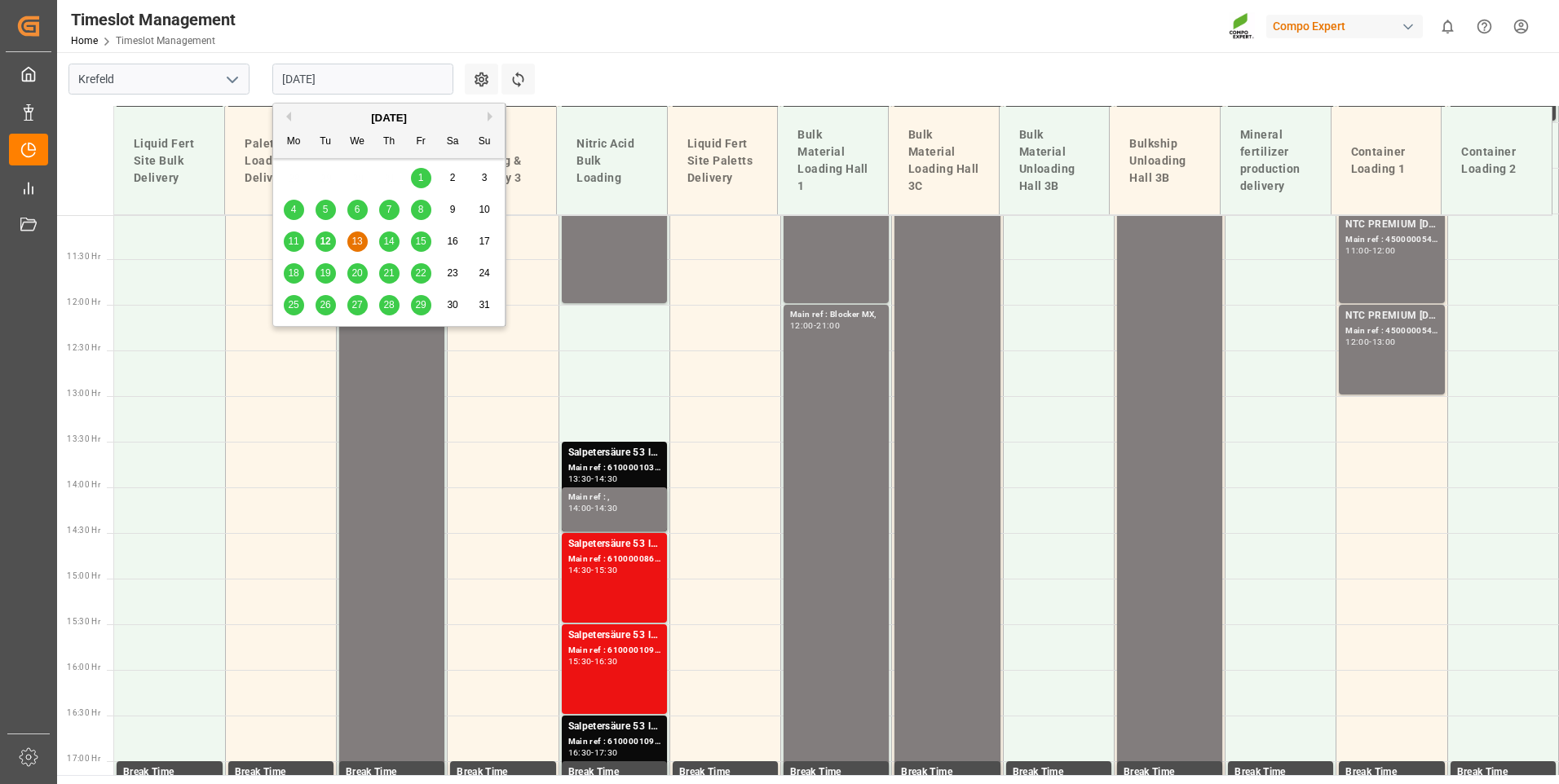
click at [327, 212] on span "5" at bounding box center [326, 210] width 6 height 11
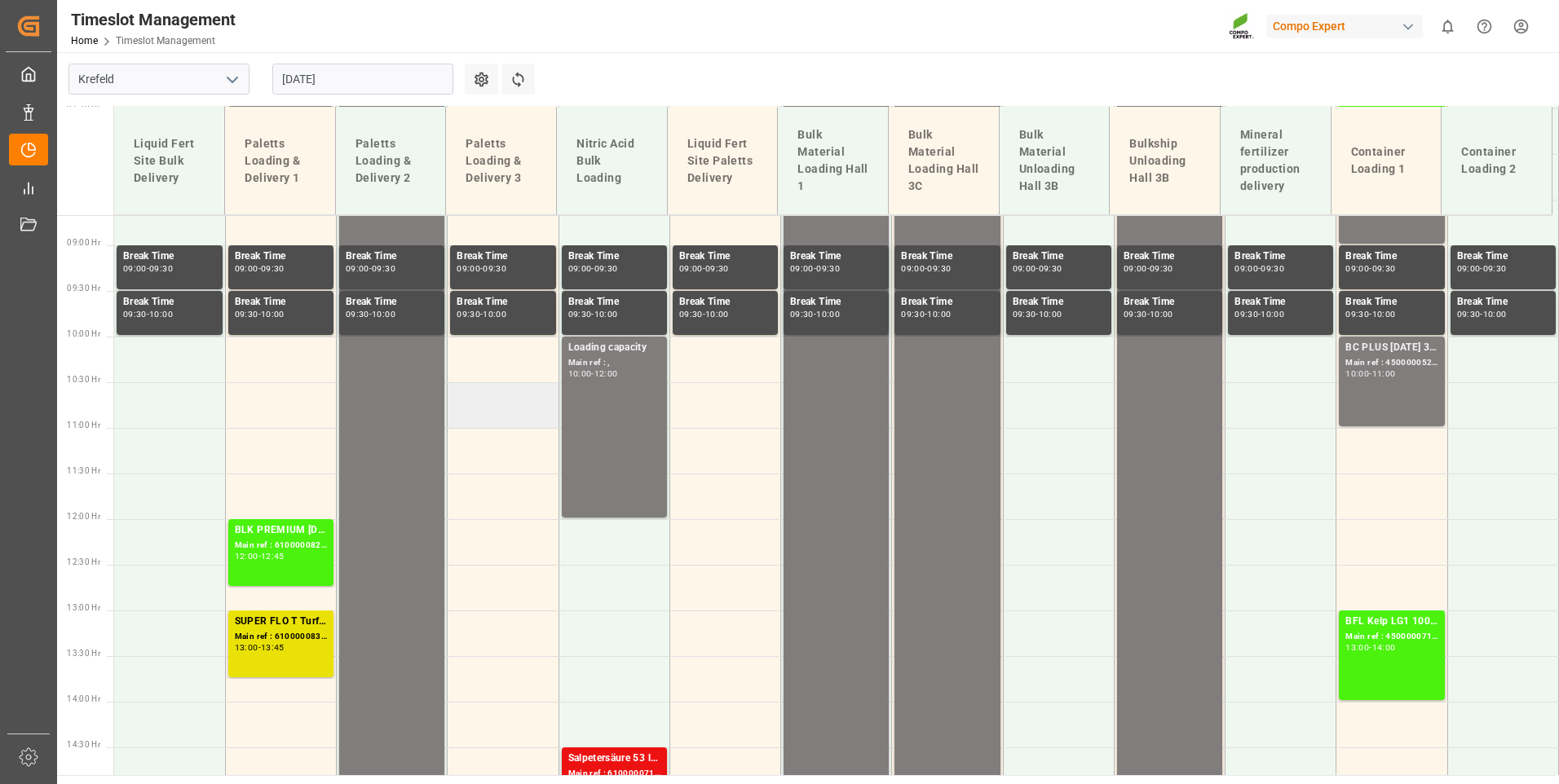
scroll to position [761, 0]
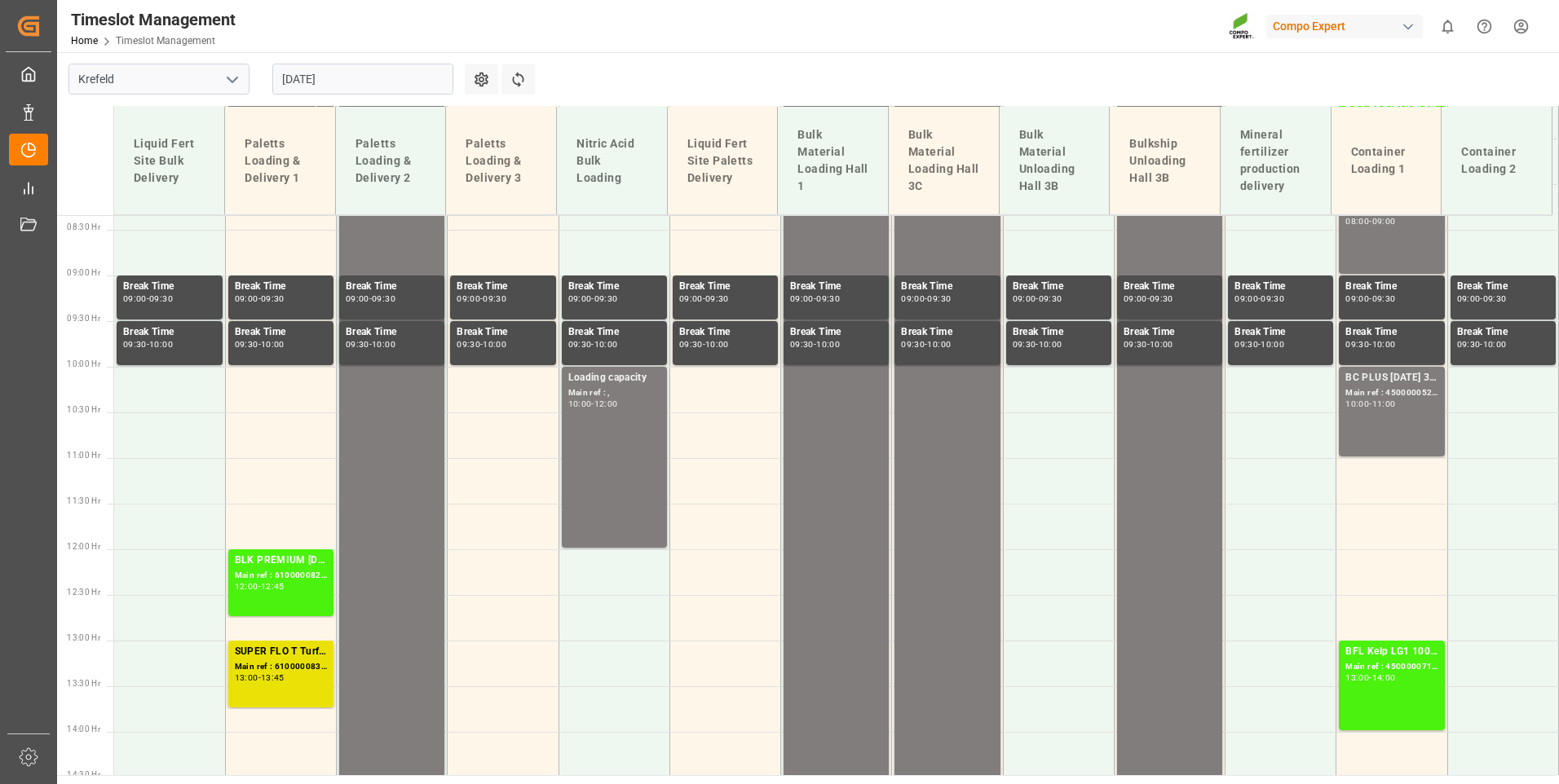
click at [360, 85] on input "[DATE]" at bounding box center [363, 79] width 181 height 31
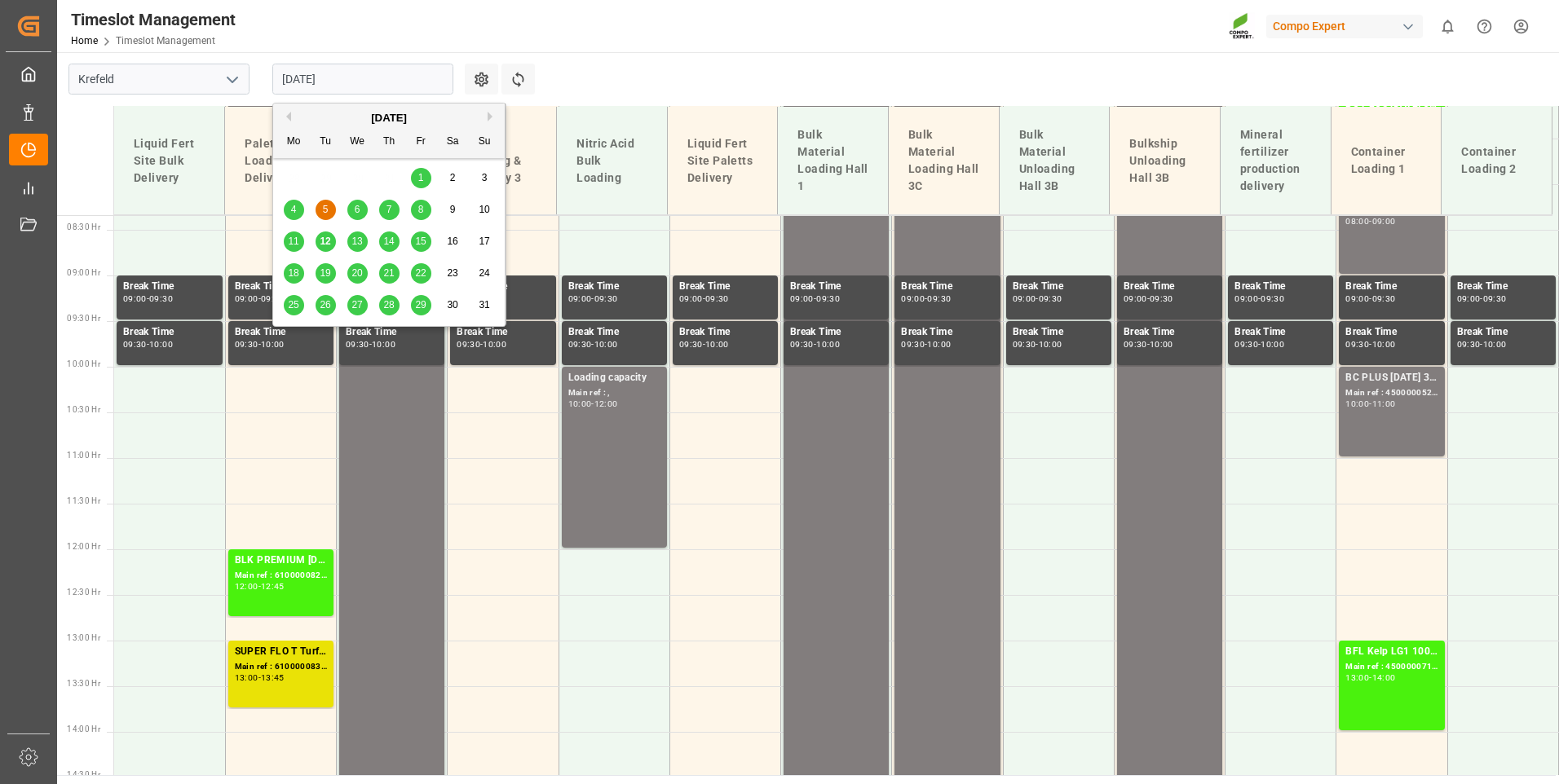
click at [328, 240] on span "12" at bounding box center [324, 241] width 10 height 11
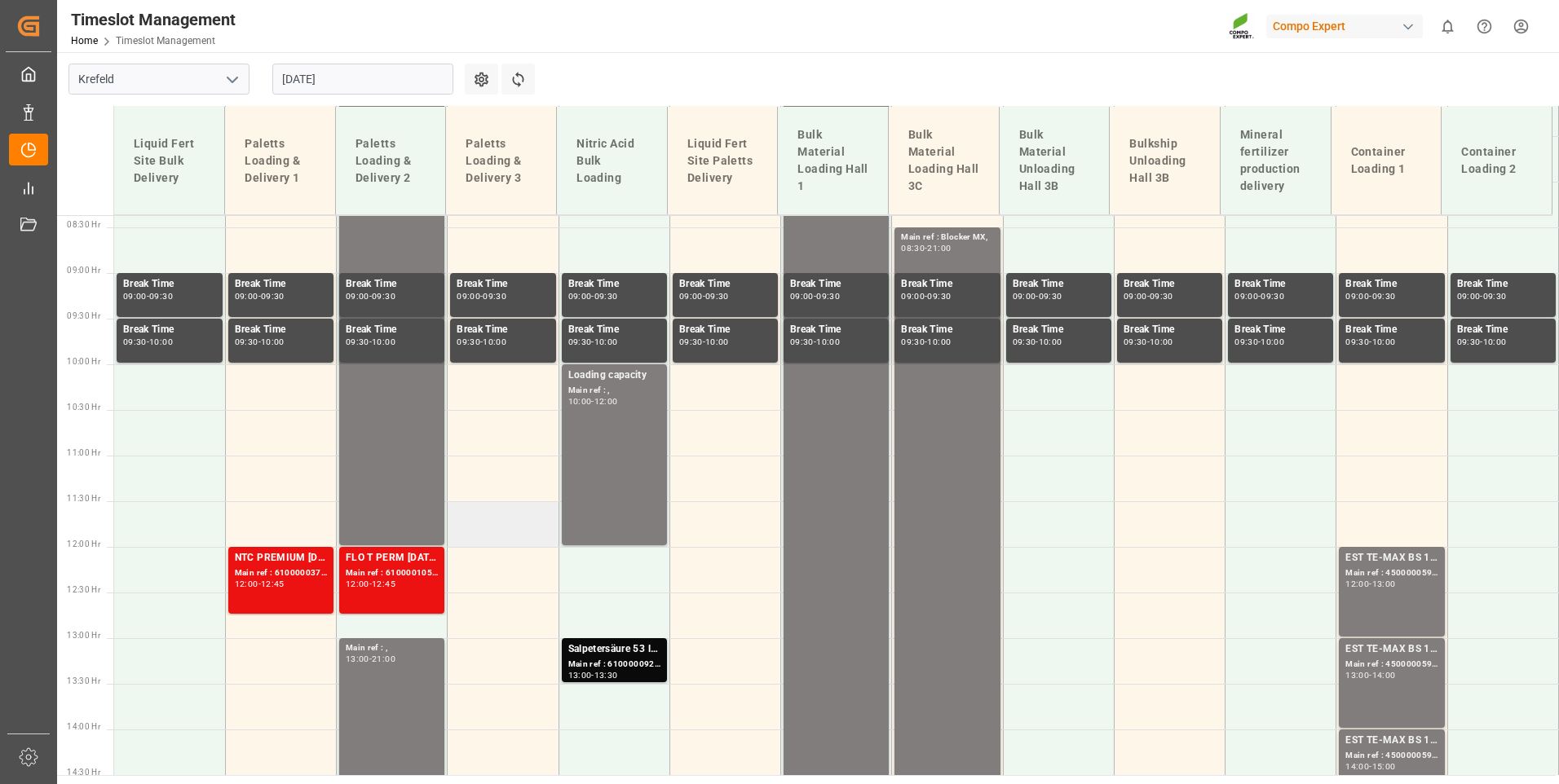
scroll to position [843, 0]
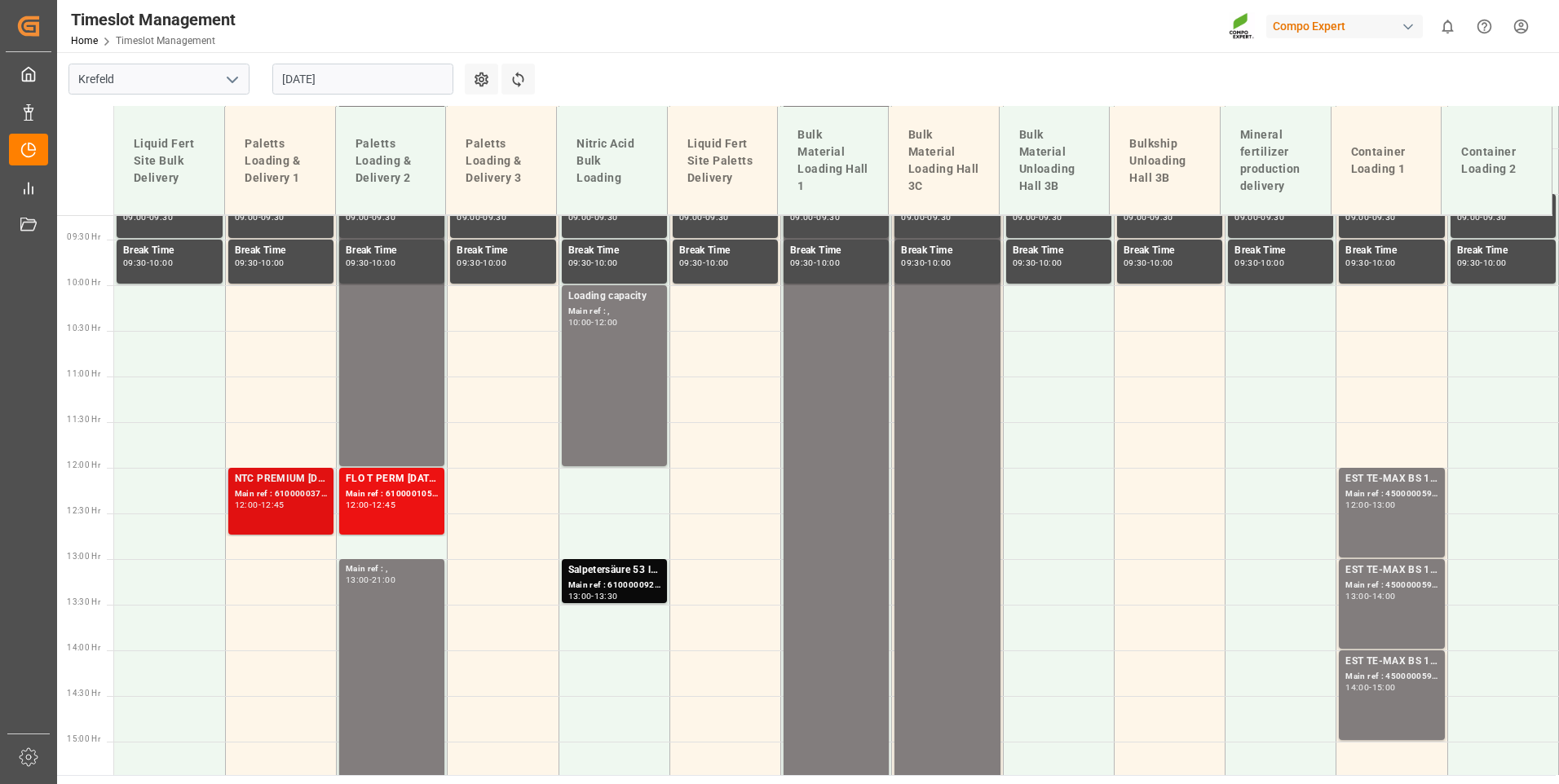
click at [327, 497] on div "NTC PREMIUM [DATE] 50kg (x25) INT MTO; Main ref : 6100000372, 2000000195; 12:00…" at bounding box center [281, 501] width 105 height 67
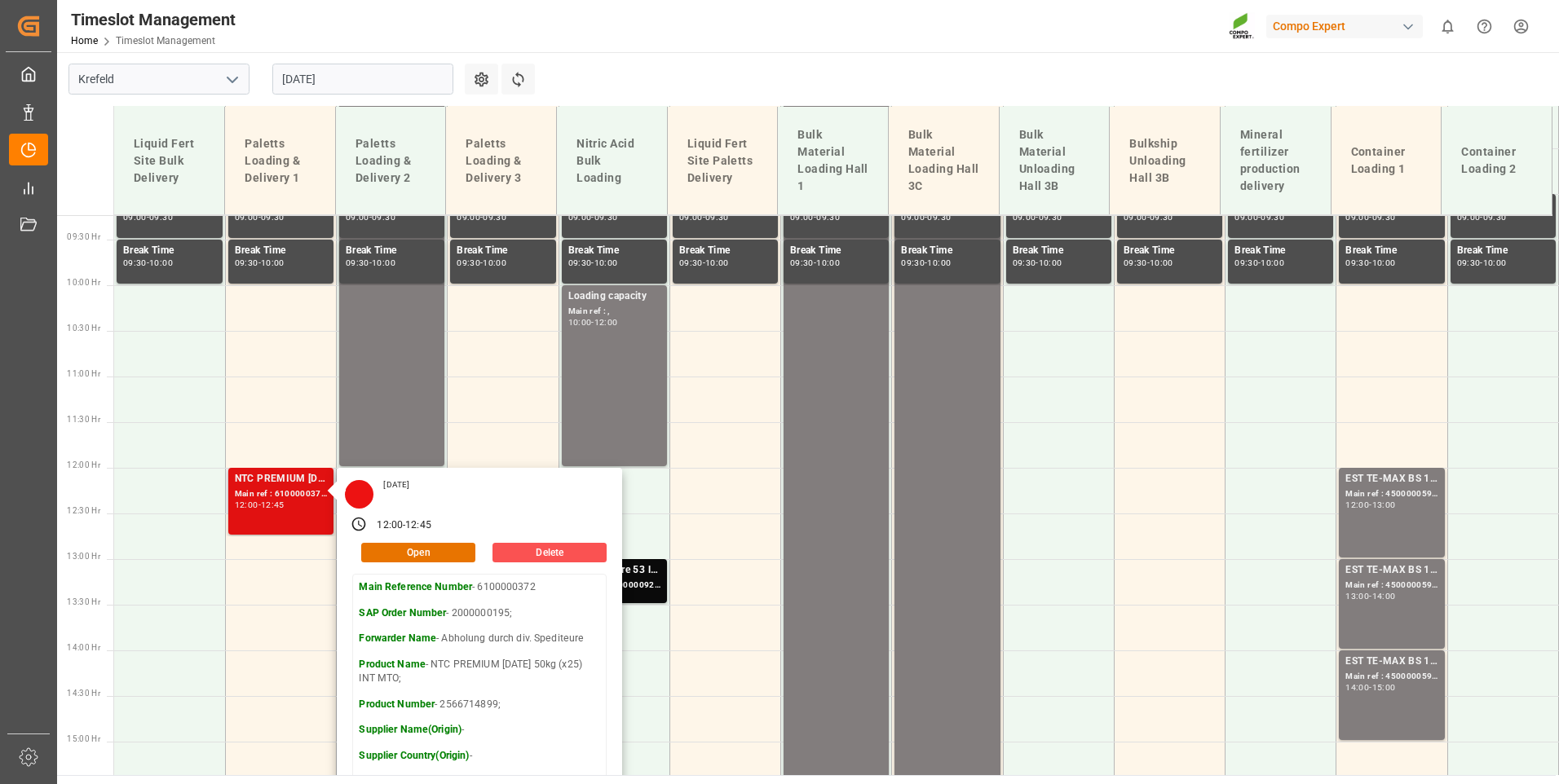
scroll to position [1006, 0]
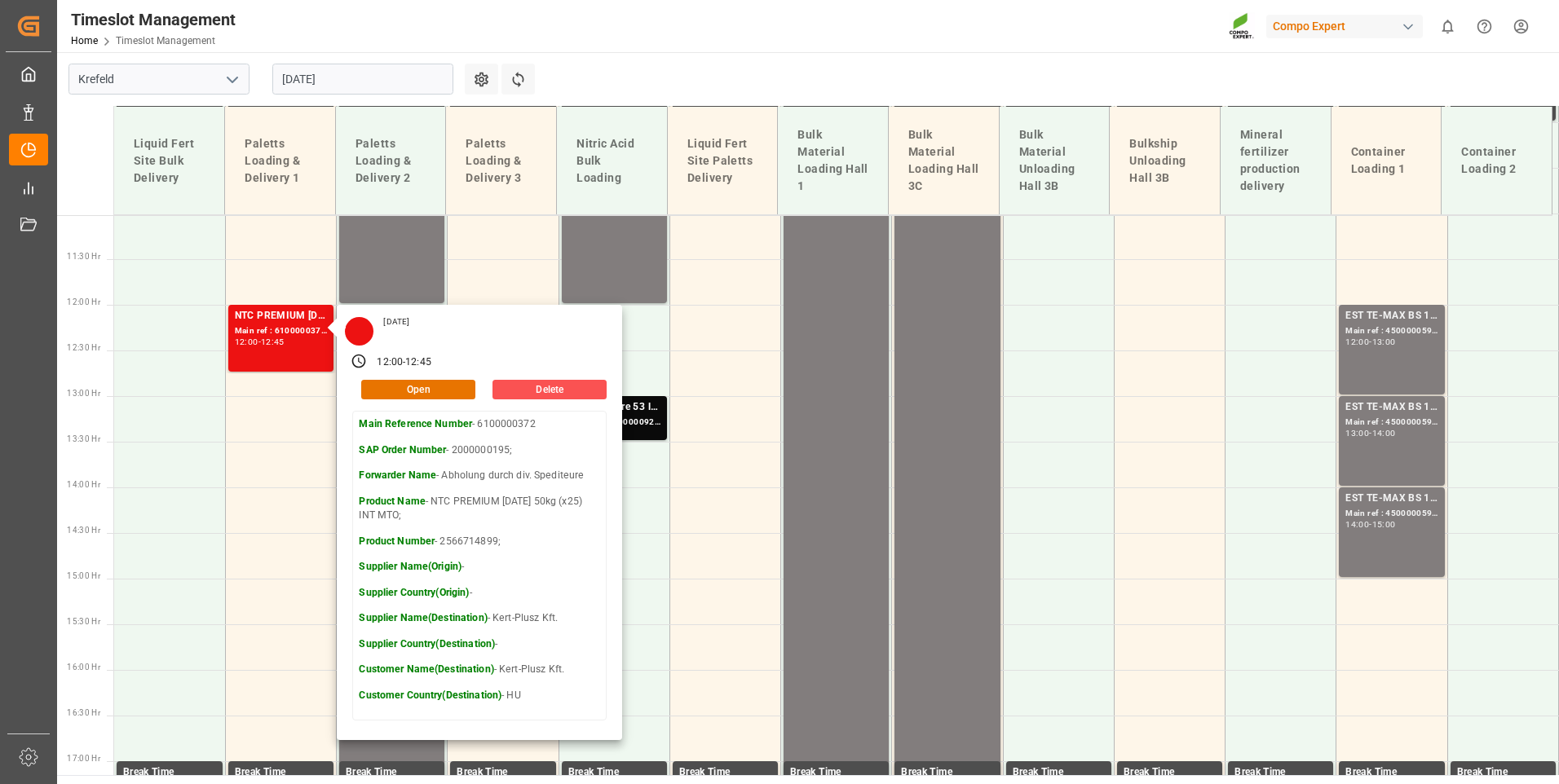
click at [375, 76] on input "[DATE]" at bounding box center [363, 79] width 181 height 31
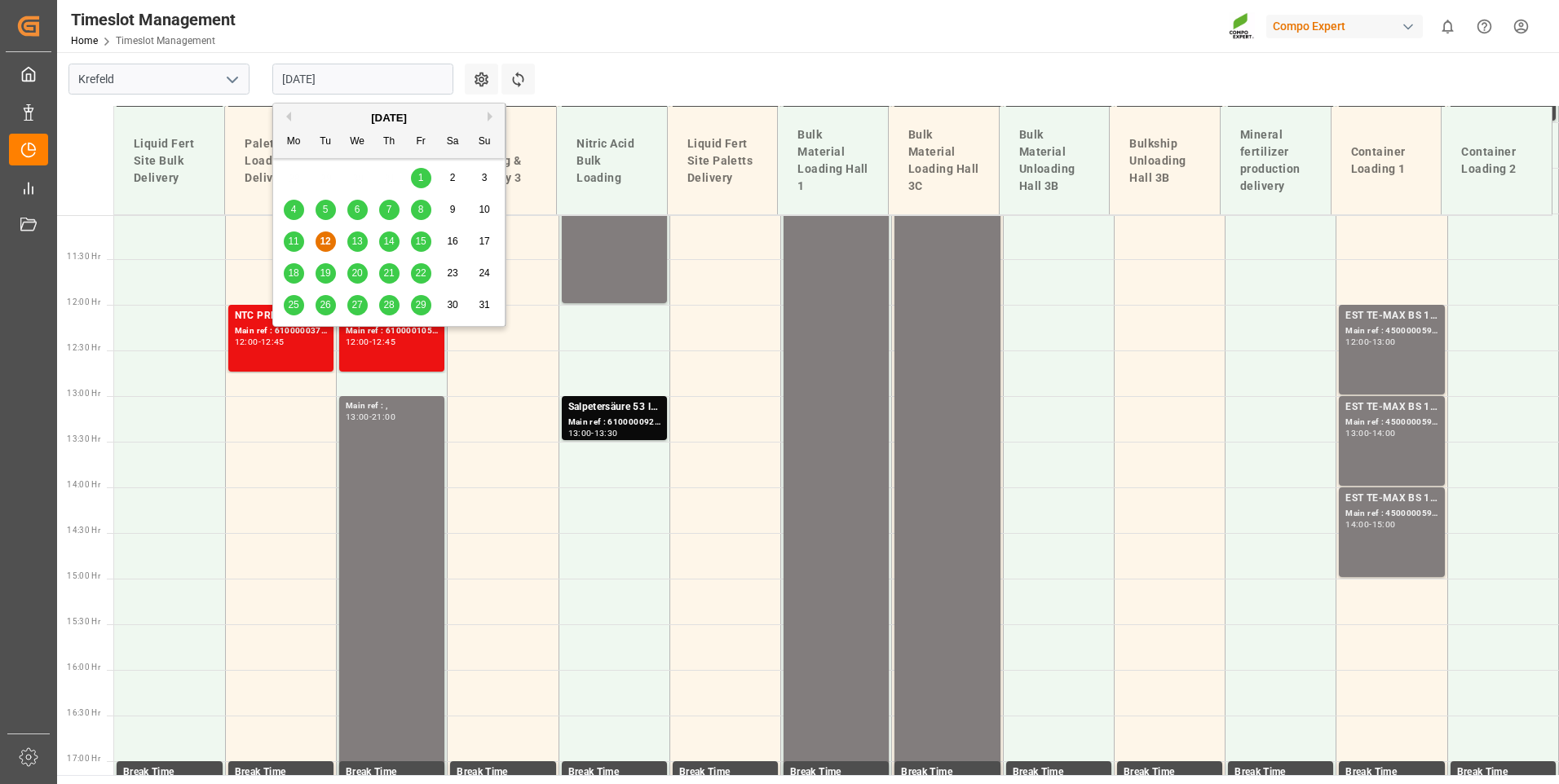
click at [360, 235] on span "13" at bounding box center [356, 241] width 10 height 11
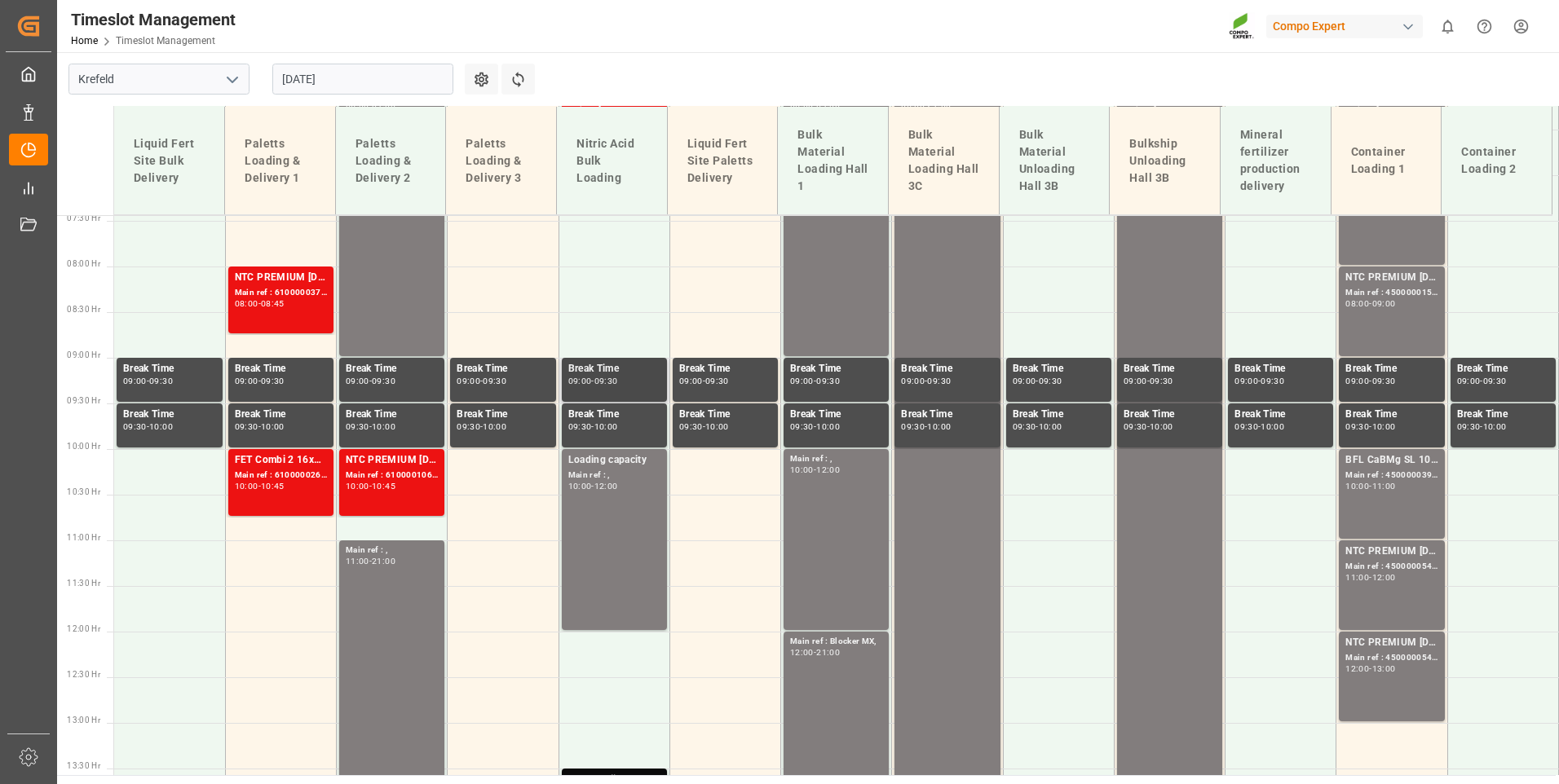
scroll to position [680, 0]
click at [266, 313] on div "NTC PREMIUM [DATE] 50kg (x25) INT MTO; Main ref : 6100000373, 2000000192;200000…" at bounding box center [280, 298] width 92 height 60
